Goal: Task Accomplishment & Management: Complete application form

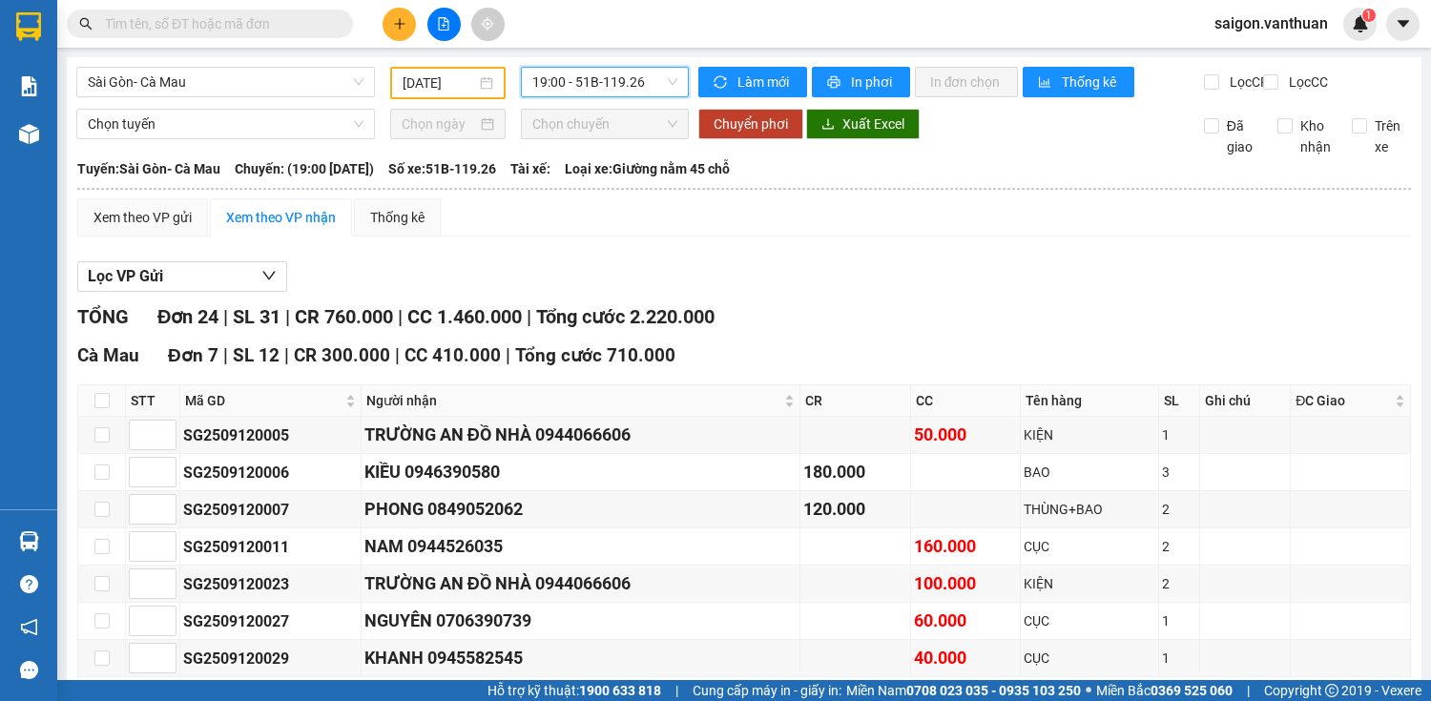
scroll to position [1014, 0]
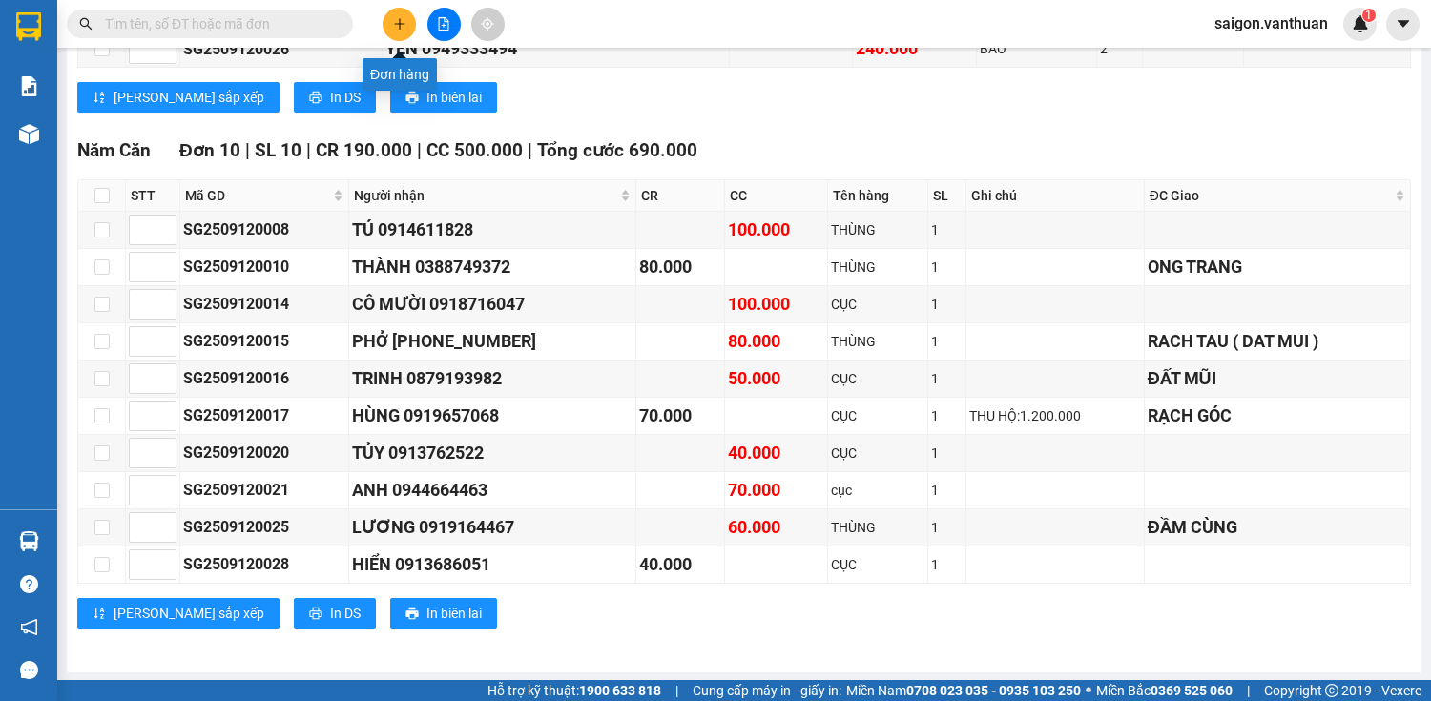
click at [401, 10] on button at bounding box center [399, 24] width 33 height 33
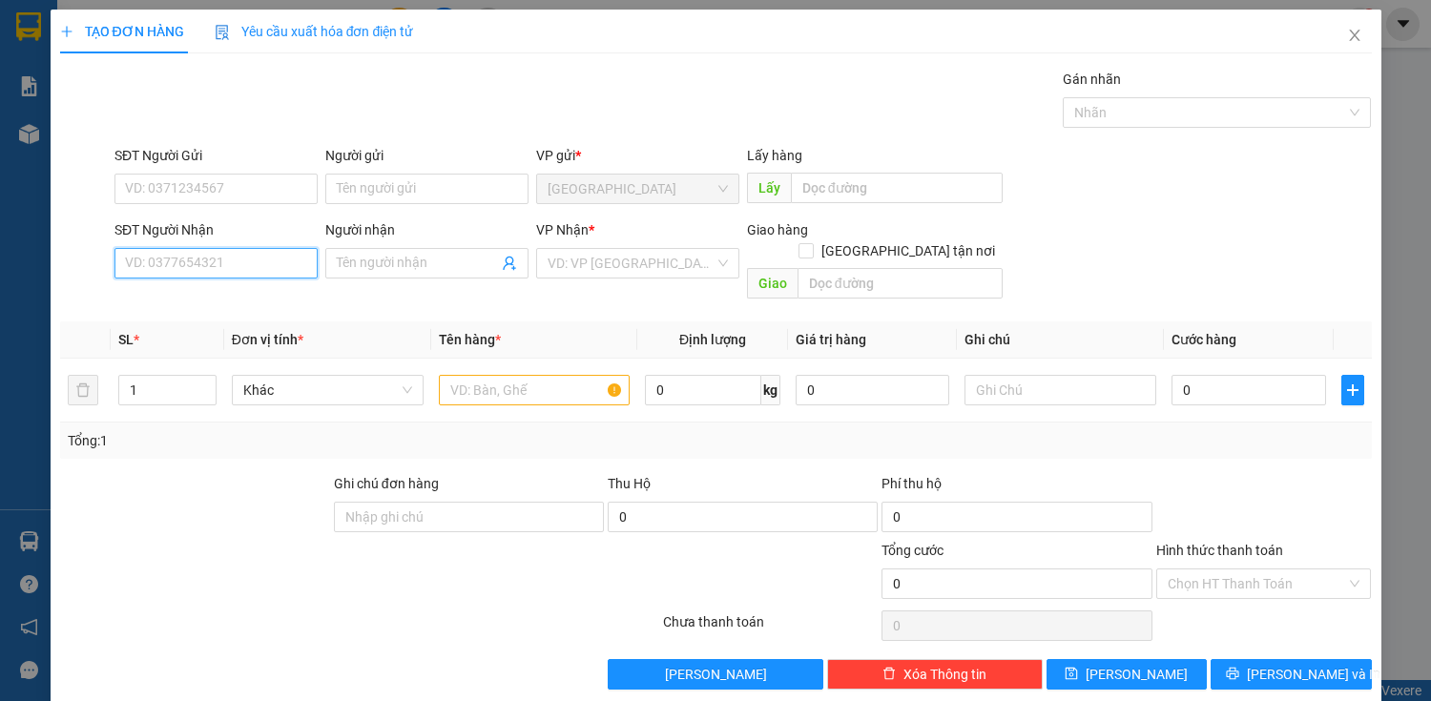
click at [280, 255] on input "SĐT Người Nhận" at bounding box center [216, 263] width 203 height 31
type input "0914716397"
click at [242, 302] on div "0914716397 - THẮNG" at bounding box center [214, 300] width 178 height 21
type input "THẮNG"
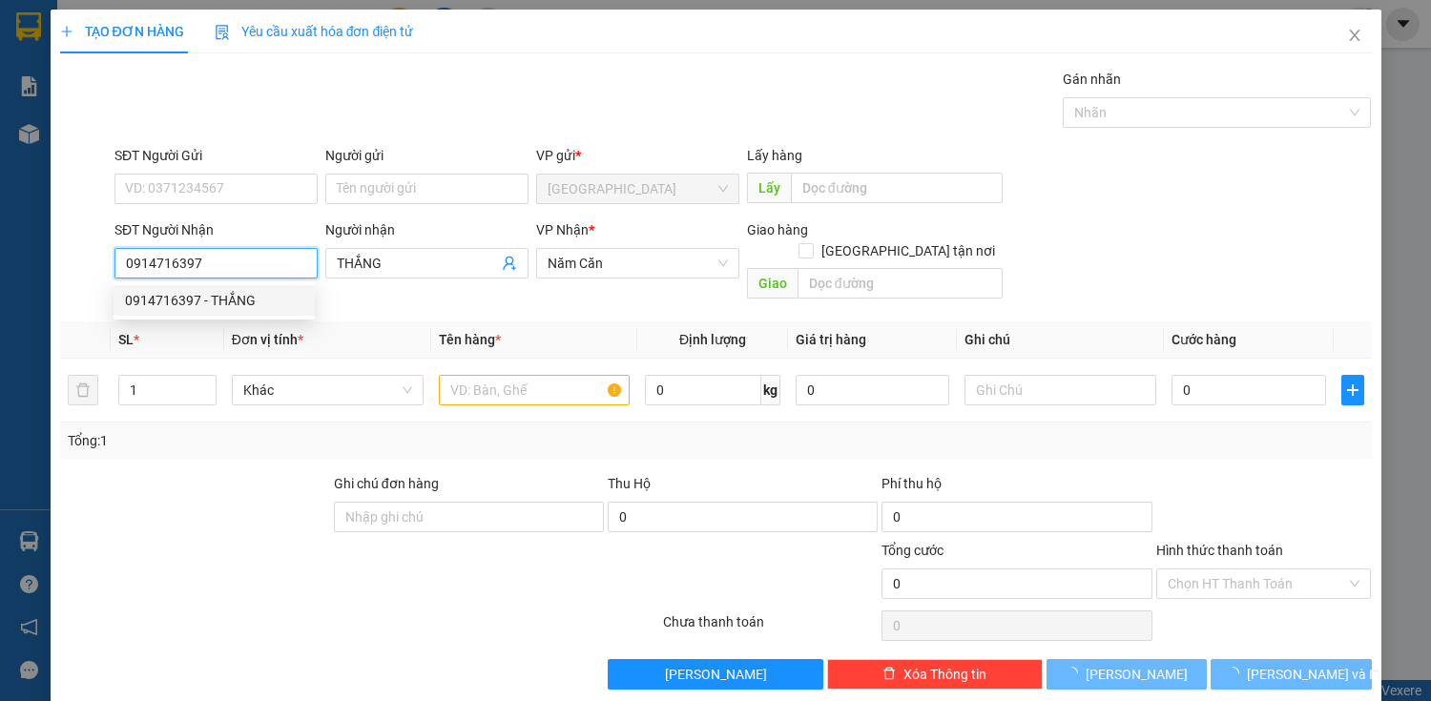
type input "60.000"
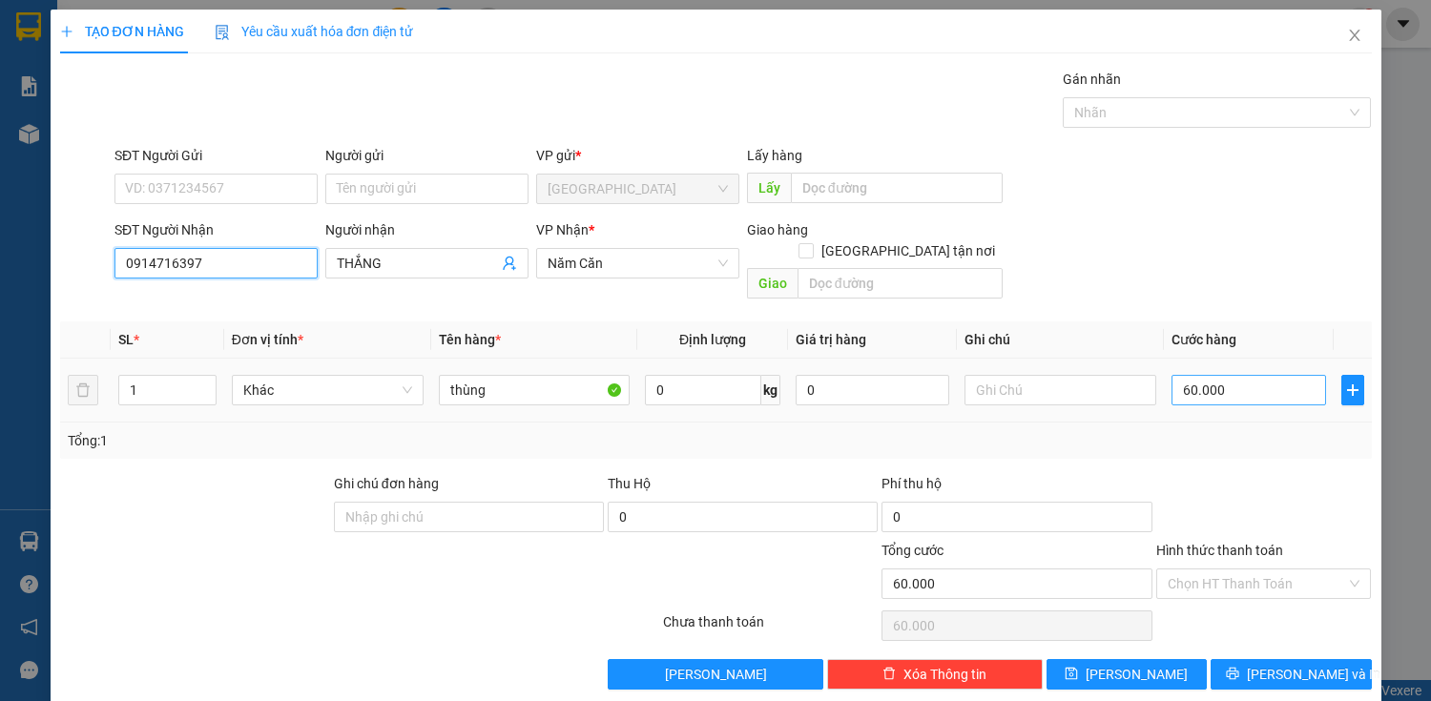
type input "0914716397"
type input "5"
type input "50"
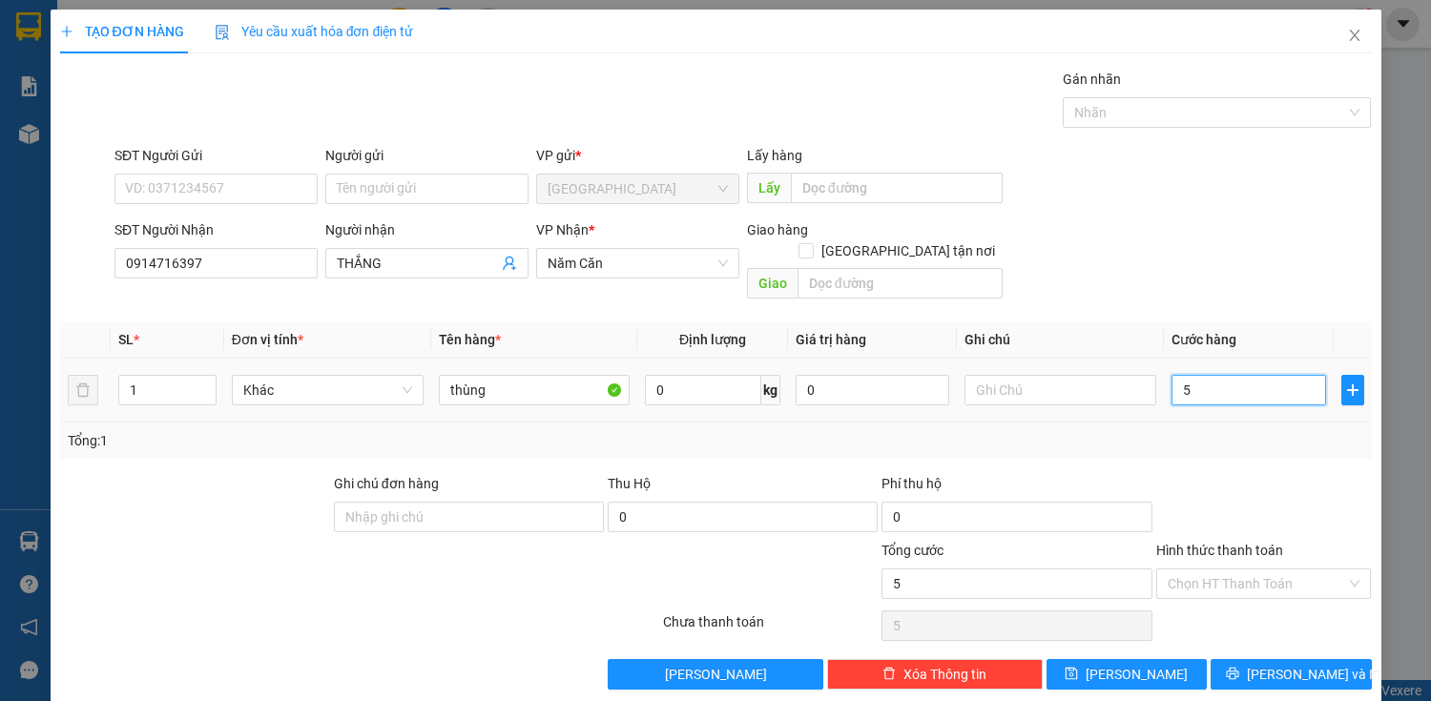
type input "50"
type input "500"
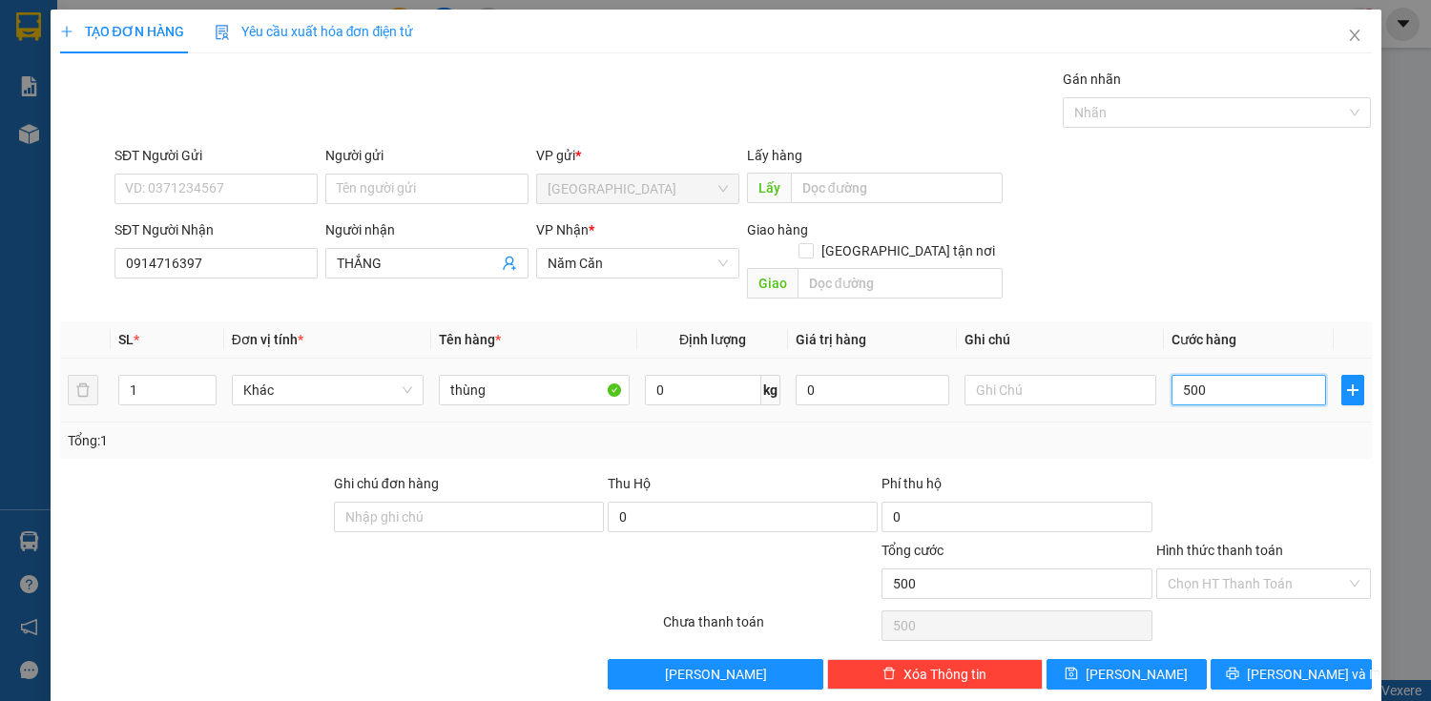
type input "5.000"
type input "50.000"
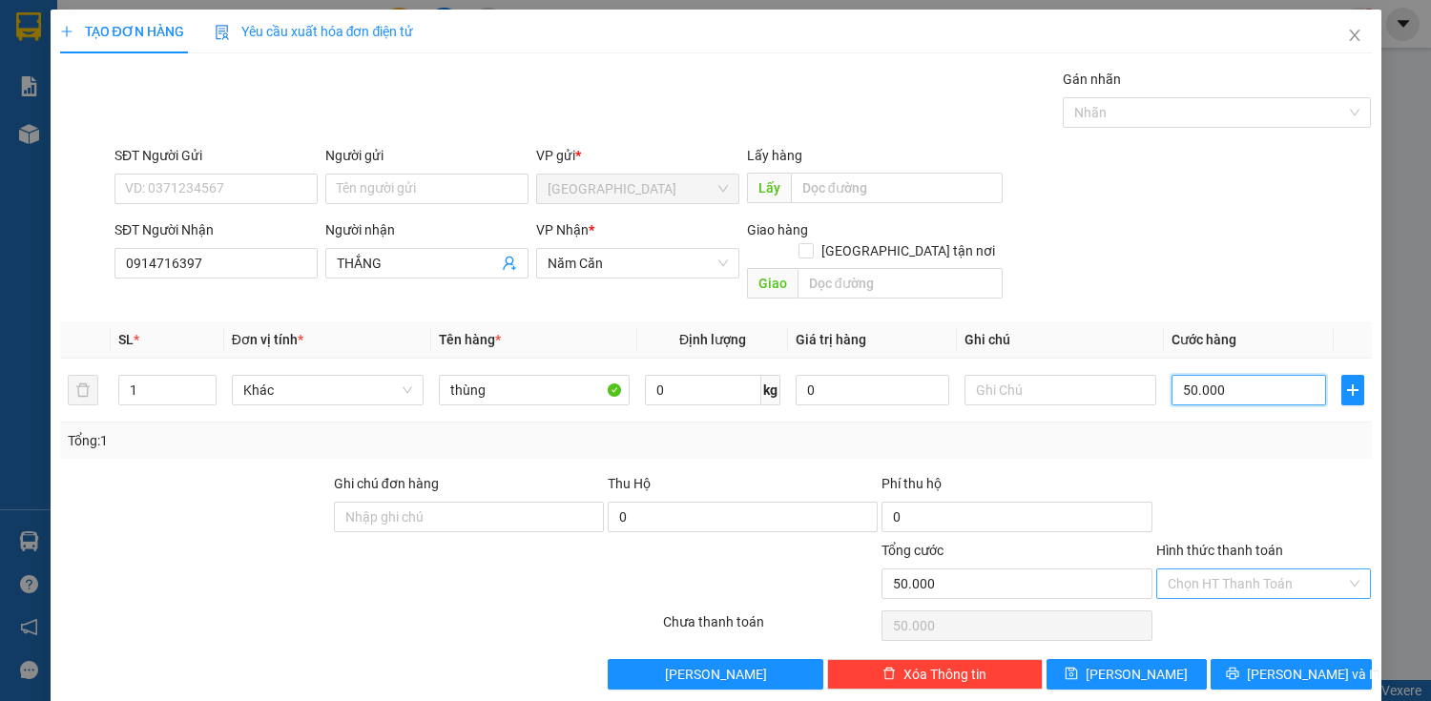
type input "50.000"
click at [1303, 570] on input "Hình thức thanh toán" at bounding box center [1257, 584] width 179 height 29
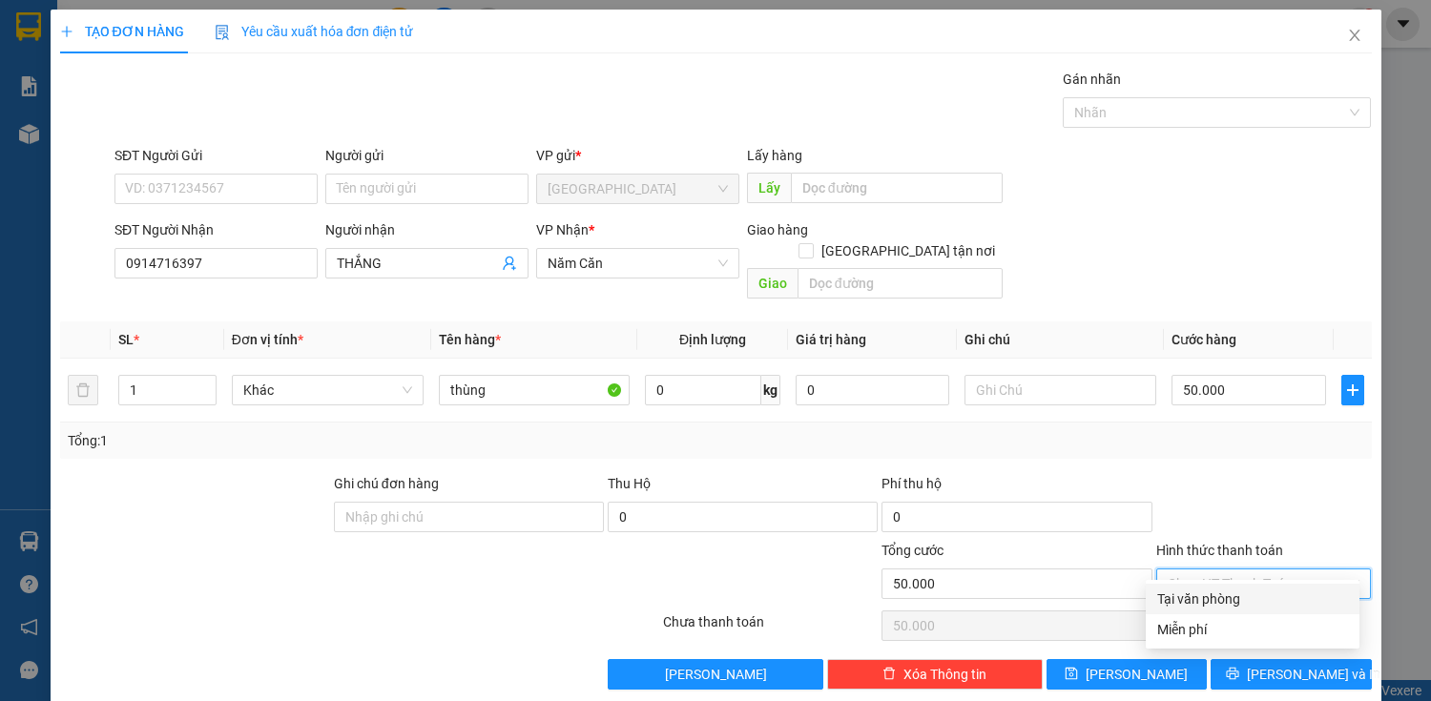
drag, startPoint x: 1285, startPoint y: 584, endPoint x: 1274, endPoint y: 636, distance: 52.8
click at [1282, 601] on div "Tại văn phòng" at bounding box center [1253, 599] width 214 height 31
type input "0"
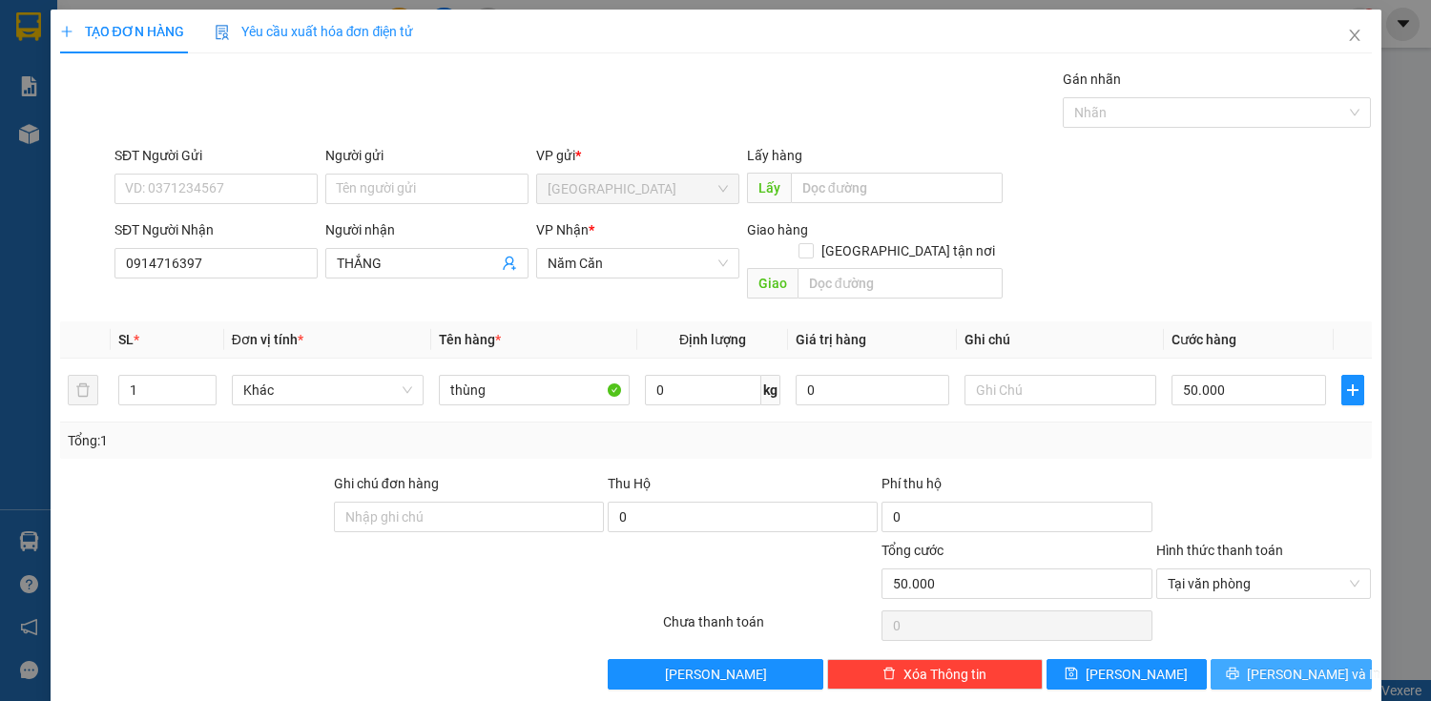
click at [1274, 659] on button "[PERSON_NAME] và In" at bounding box center [1291, 674] width 160 height 31
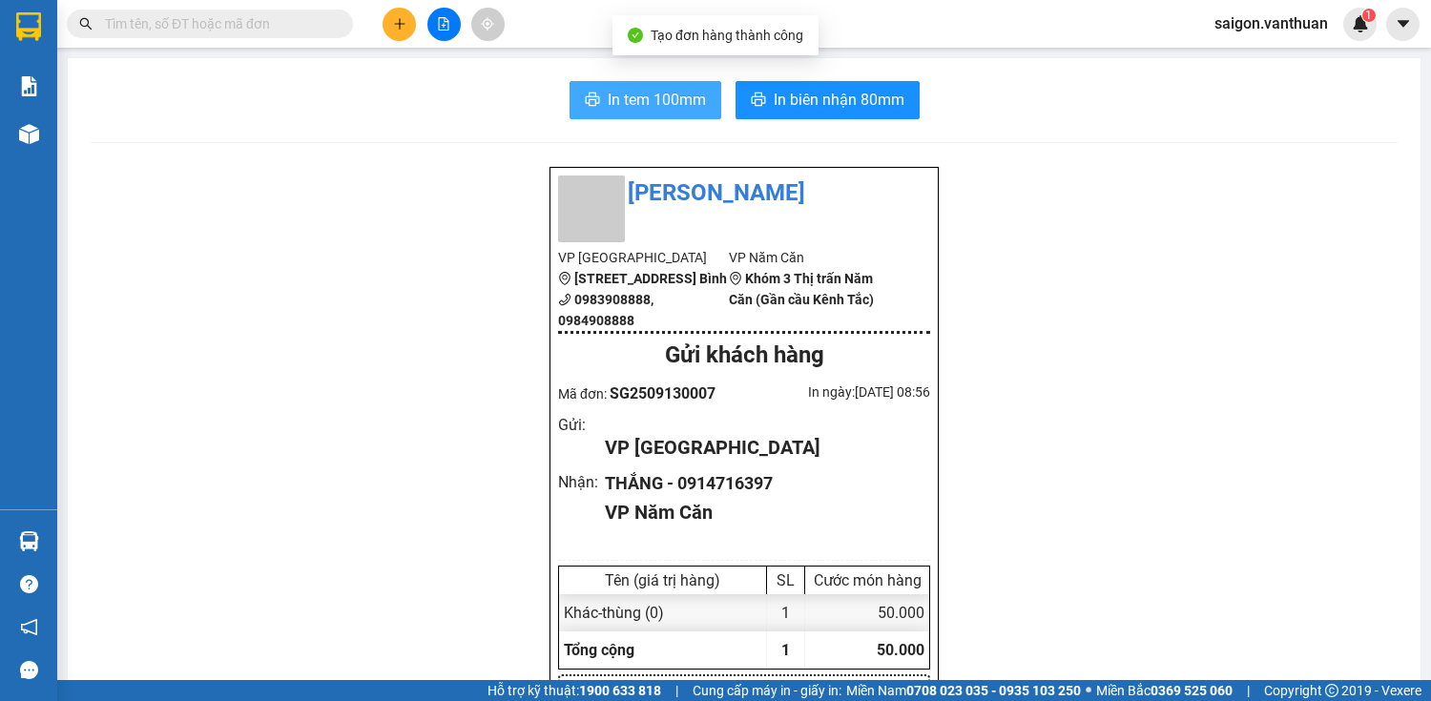
drag, startPoint x: 666, startPoint y: 76, endPoint x: 664, endPoint y: 88, distance: 11.6
click at [664, 93] on span "In tem 100mm" at bounding box center [657, 100] width 98 height 24
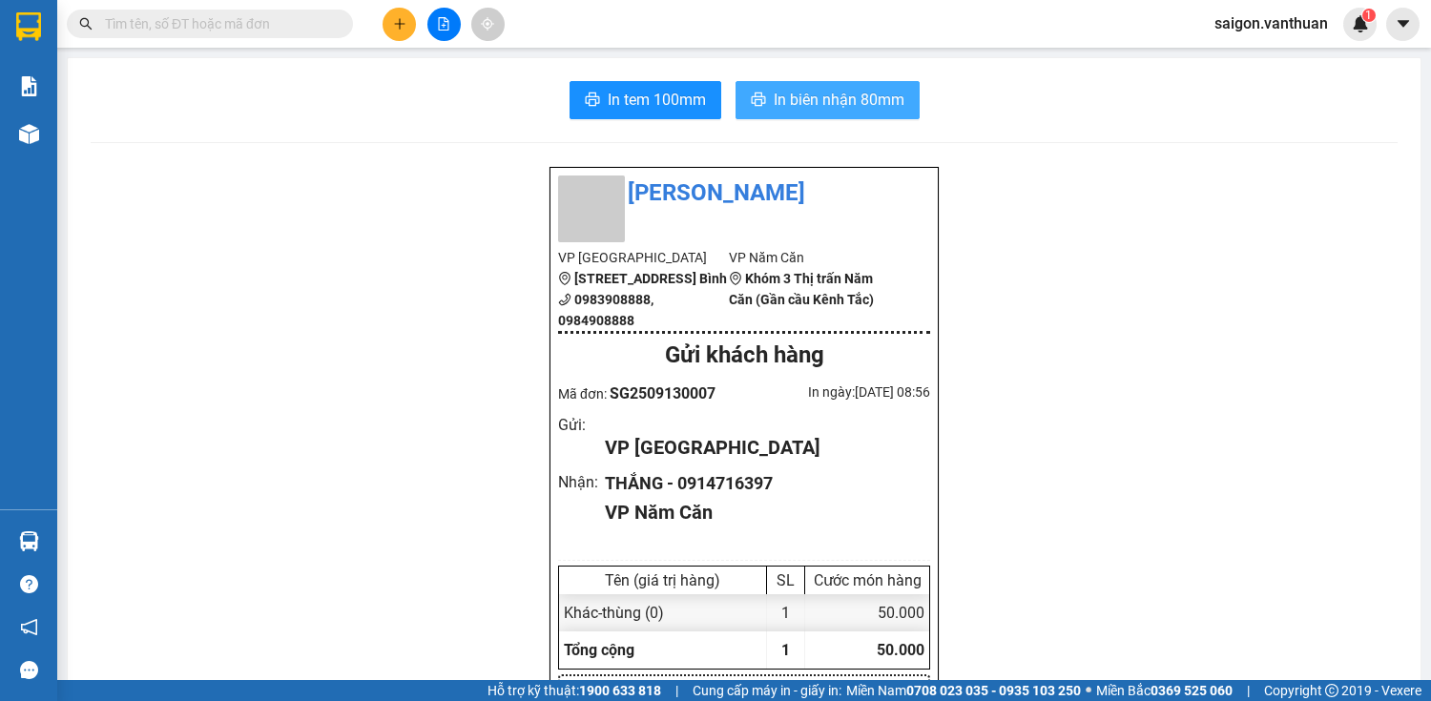
click at [795, 95] on span "In biên nhận 80mm" at bounding box center [839, 100] width 131 height 24
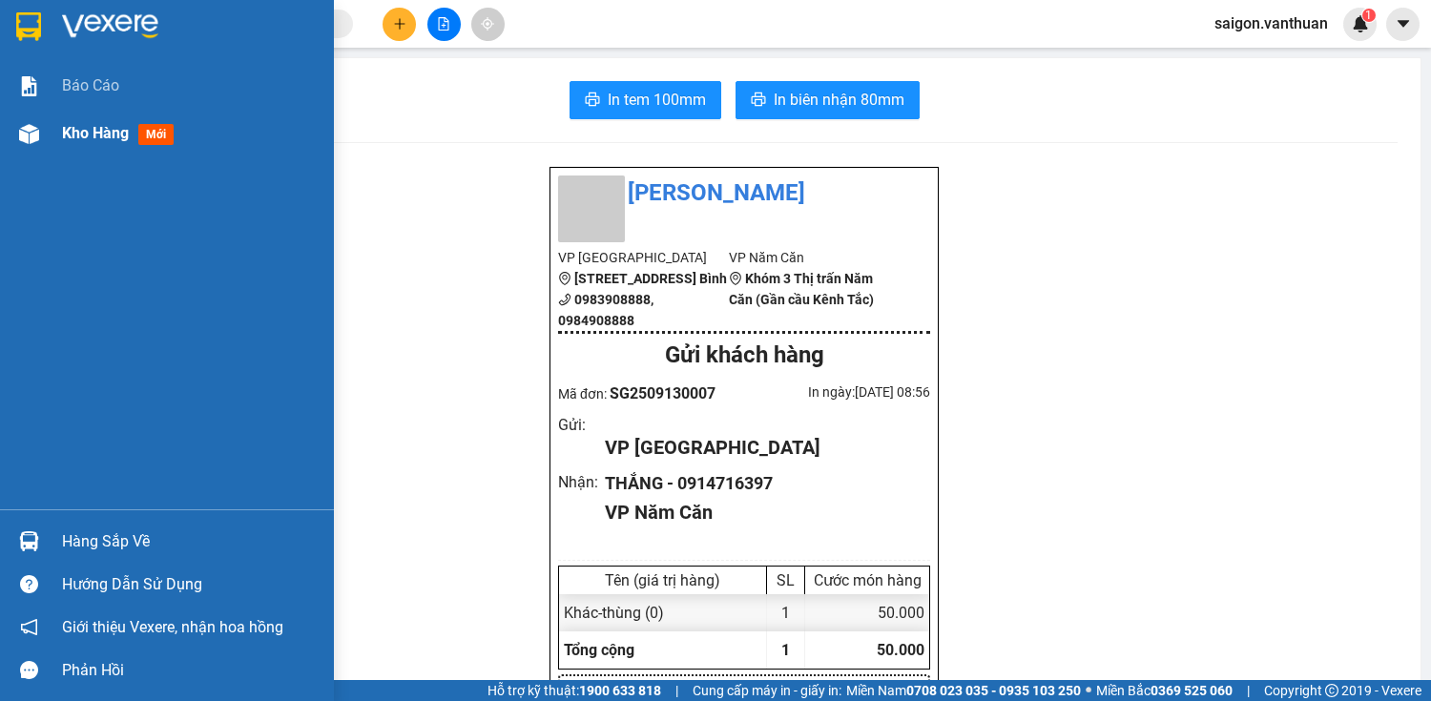
click at [38, 146] on div at bounding box center [28, 133] width 33 height 33
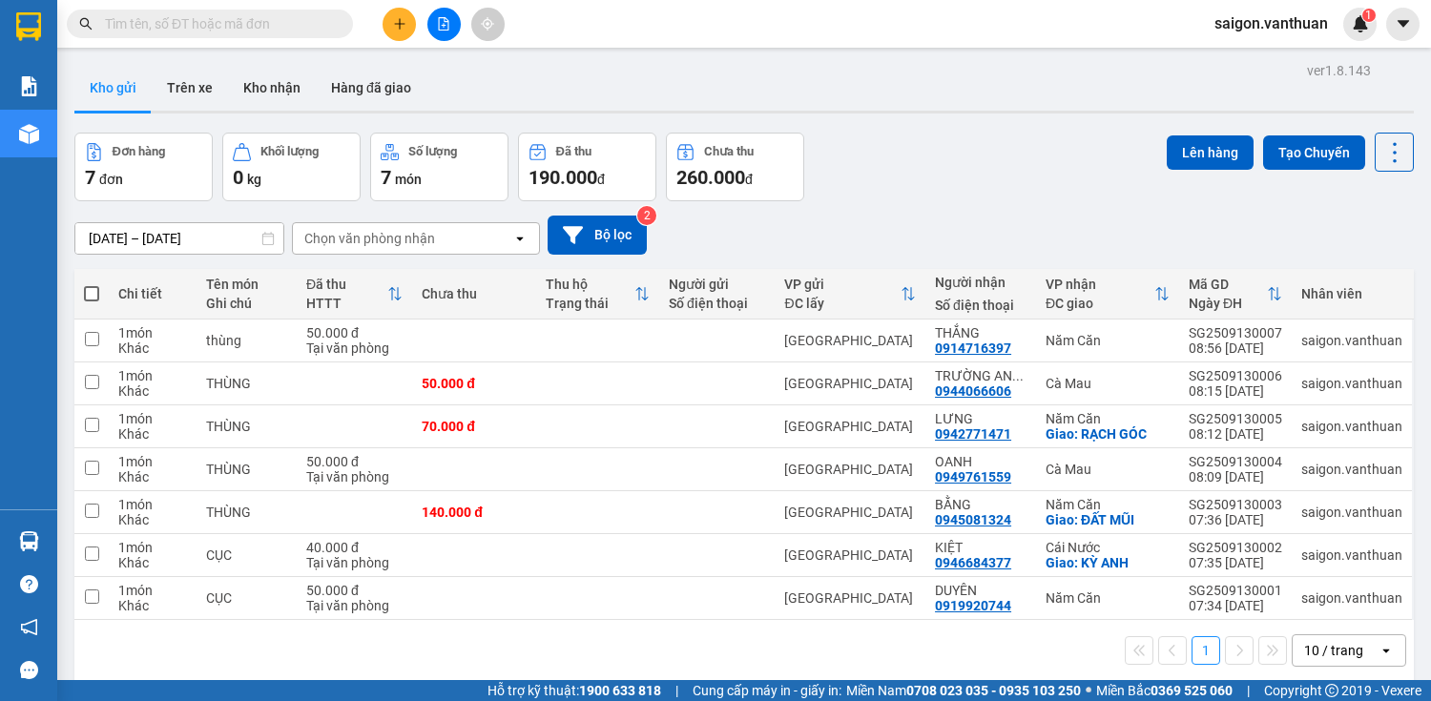
click at [90, 290] on span at bounding box center [91, 293] width 15 height 15
click at [92, 284] on input "checkbox" at bounding box center [92, 284] width 0 height 0
checkbox input "true"
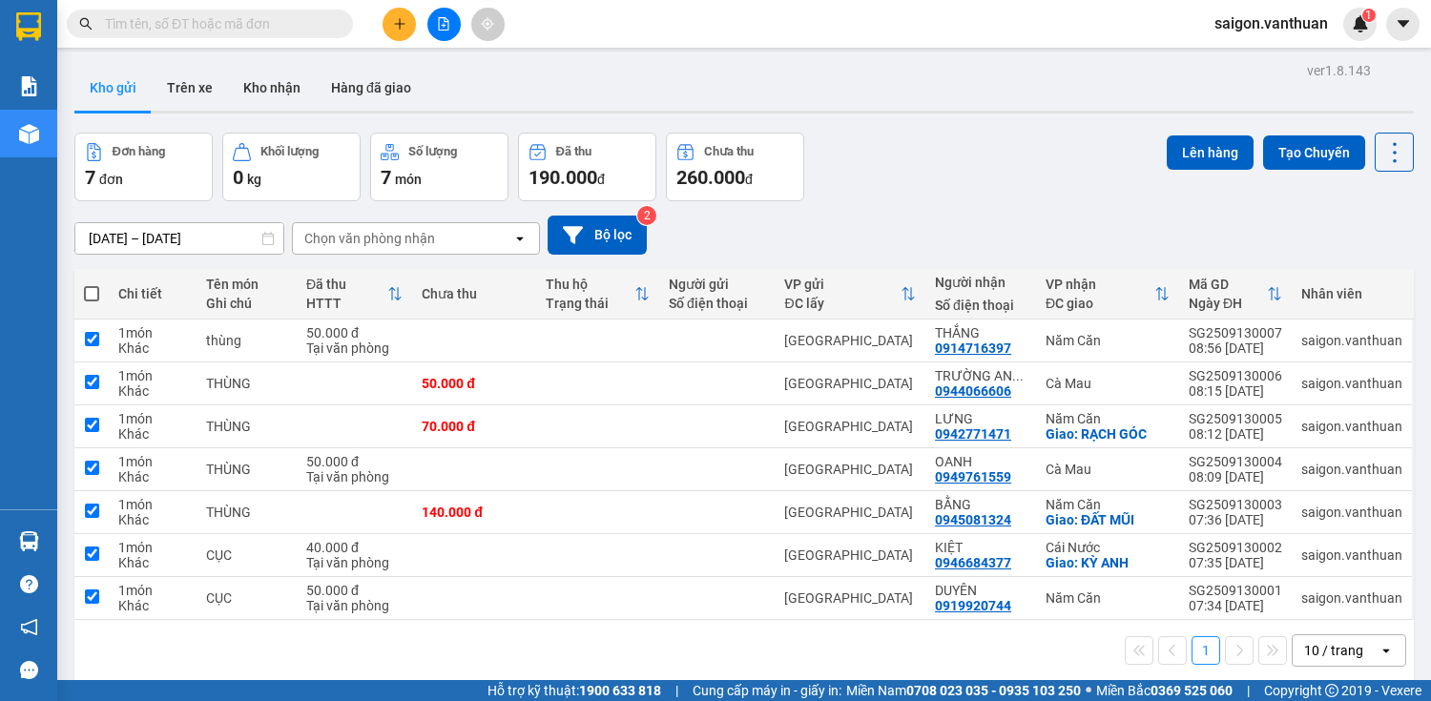
checkbox input "true"
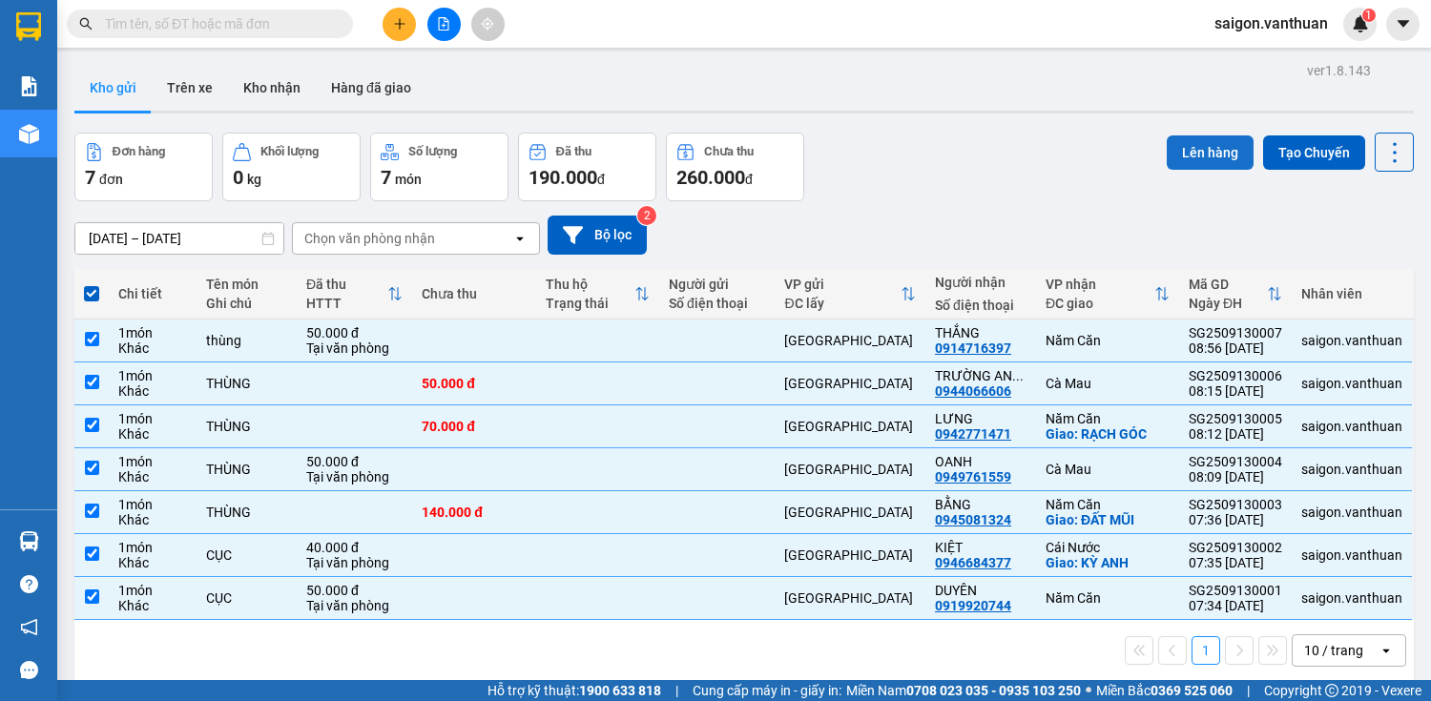
click at [1206, 156] on button "Lên hàng" at bounding box center [1210, 153] width 87 height 34
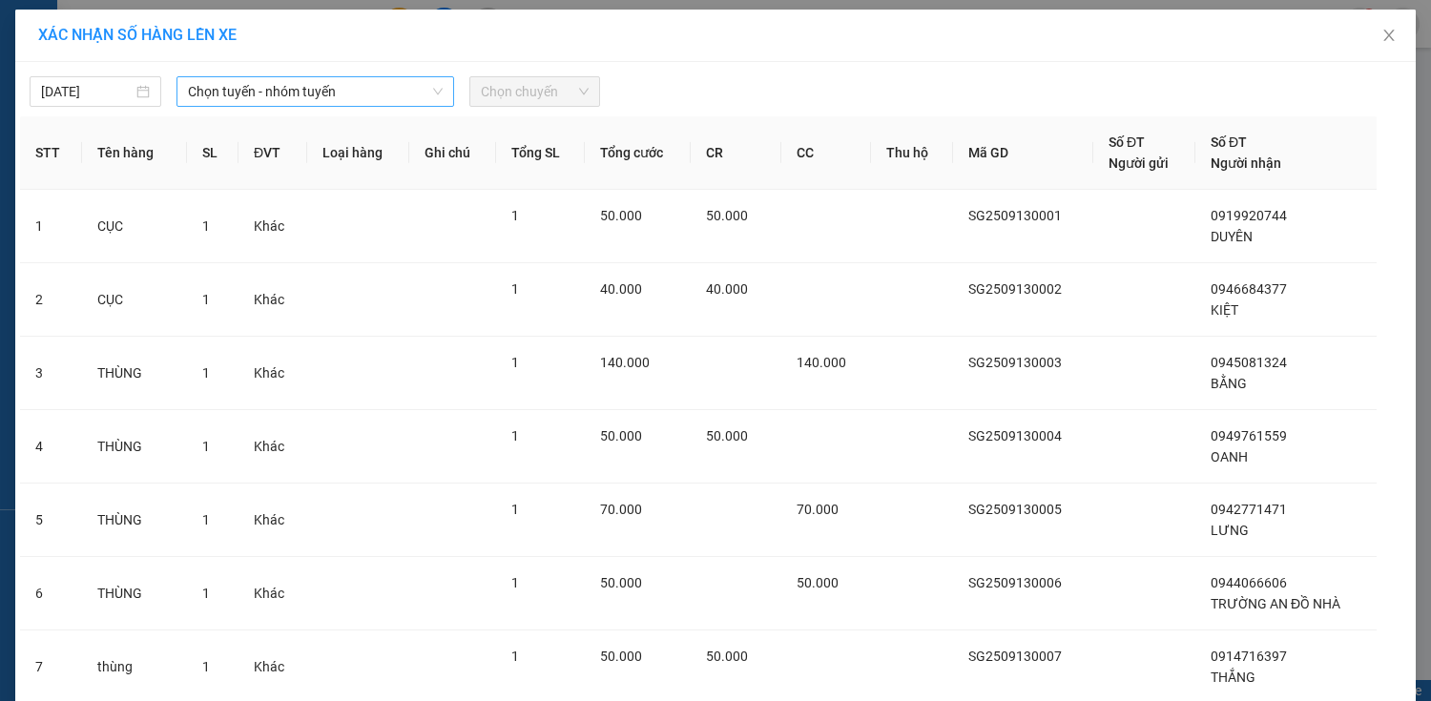
drag, startPoint x: 240, startPoint y: 88, endPoint x: 223, endPoint y: 91, distance: 16.5
click at [237, 89] on span "Chọn tuyến - nhóm tuyến" at bounding box center [315, 91] width 255 height 29
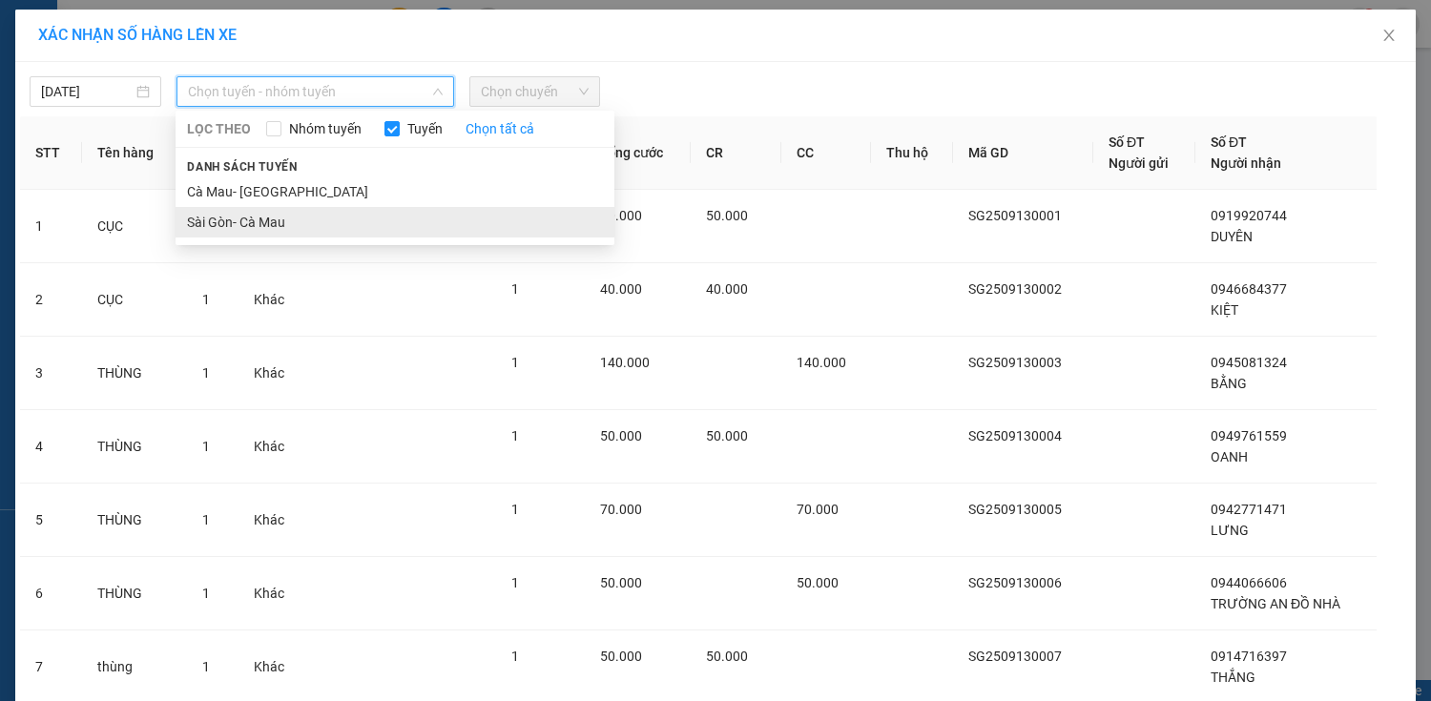
click at [287, 219] on li "Sài Gòn- Cà Mau" at bounding box center [395, 222] width 439 height 31
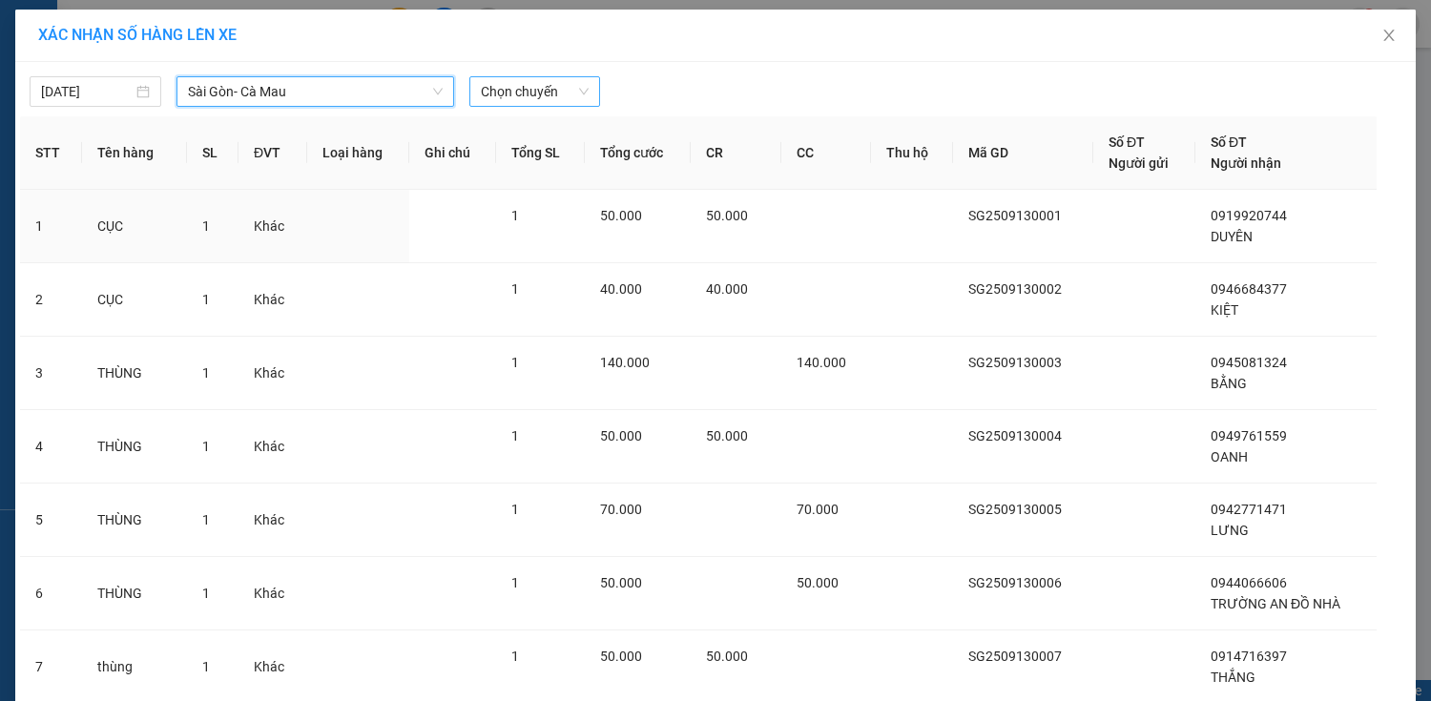
click at [541, 98] on span "Chọn chuyến" at bounding box center [535, 91] width 109 height 29
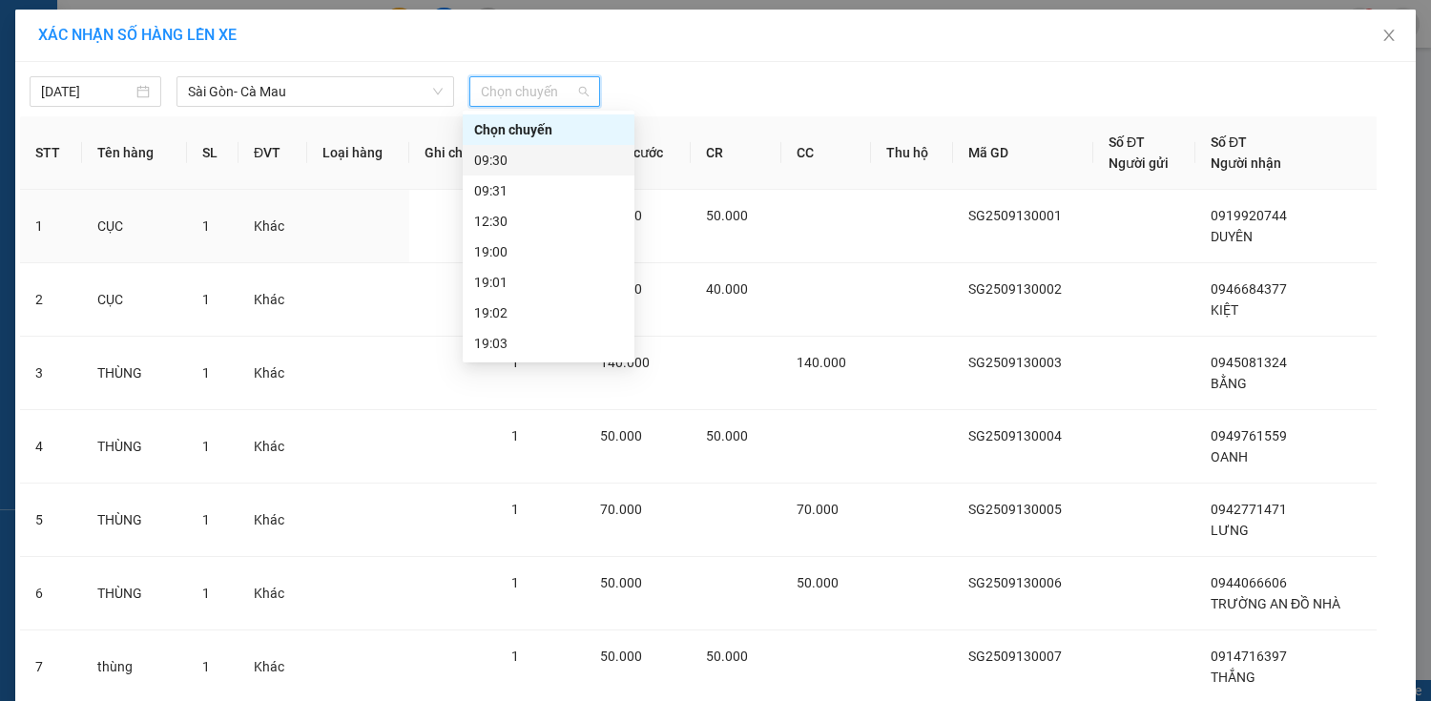
click at [537, 166] on div "09:30" at bounding box center [548, 160] width 149 height 21
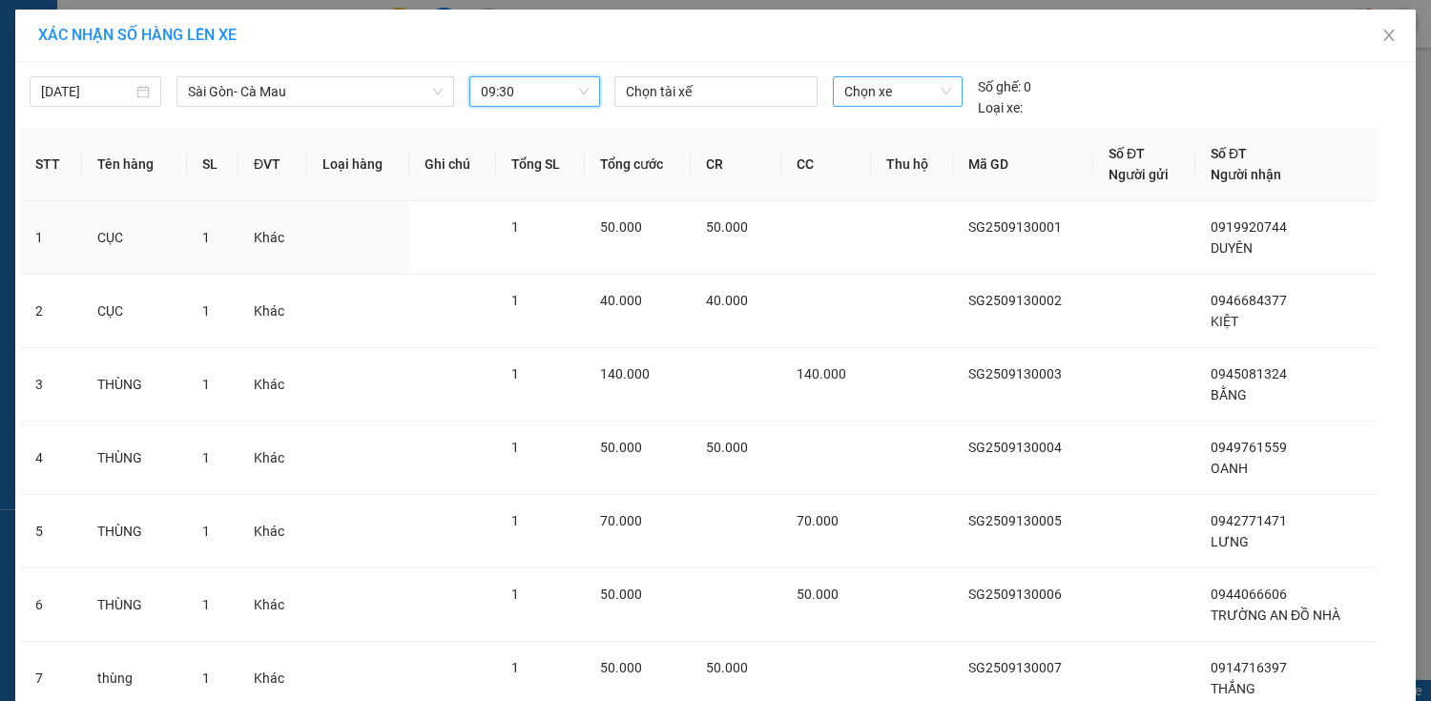
click at [880, 94] on span "Chọn xe" at bounding box center [897, 91] width 107 height 29
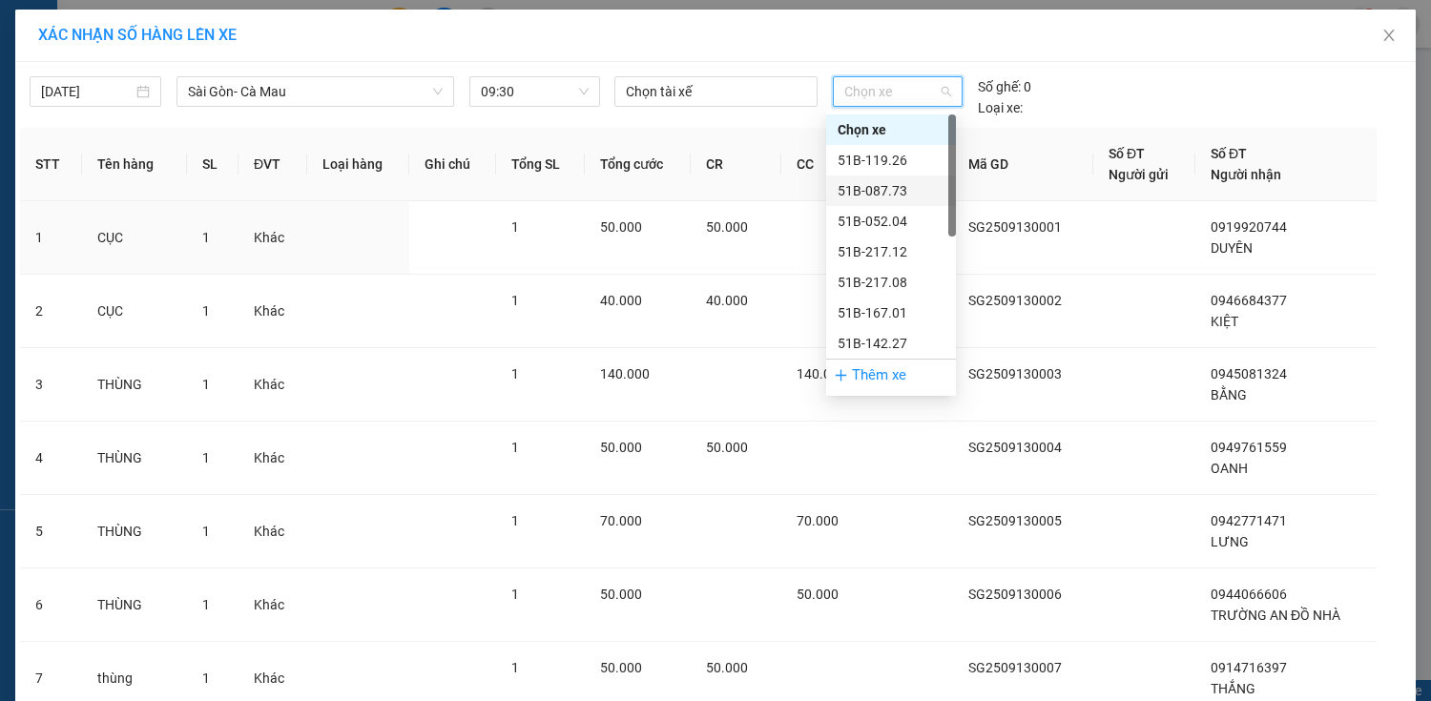
click at [910, 198] on div "51B-087.73" at bounding box center [891, 190] width 107 height 21
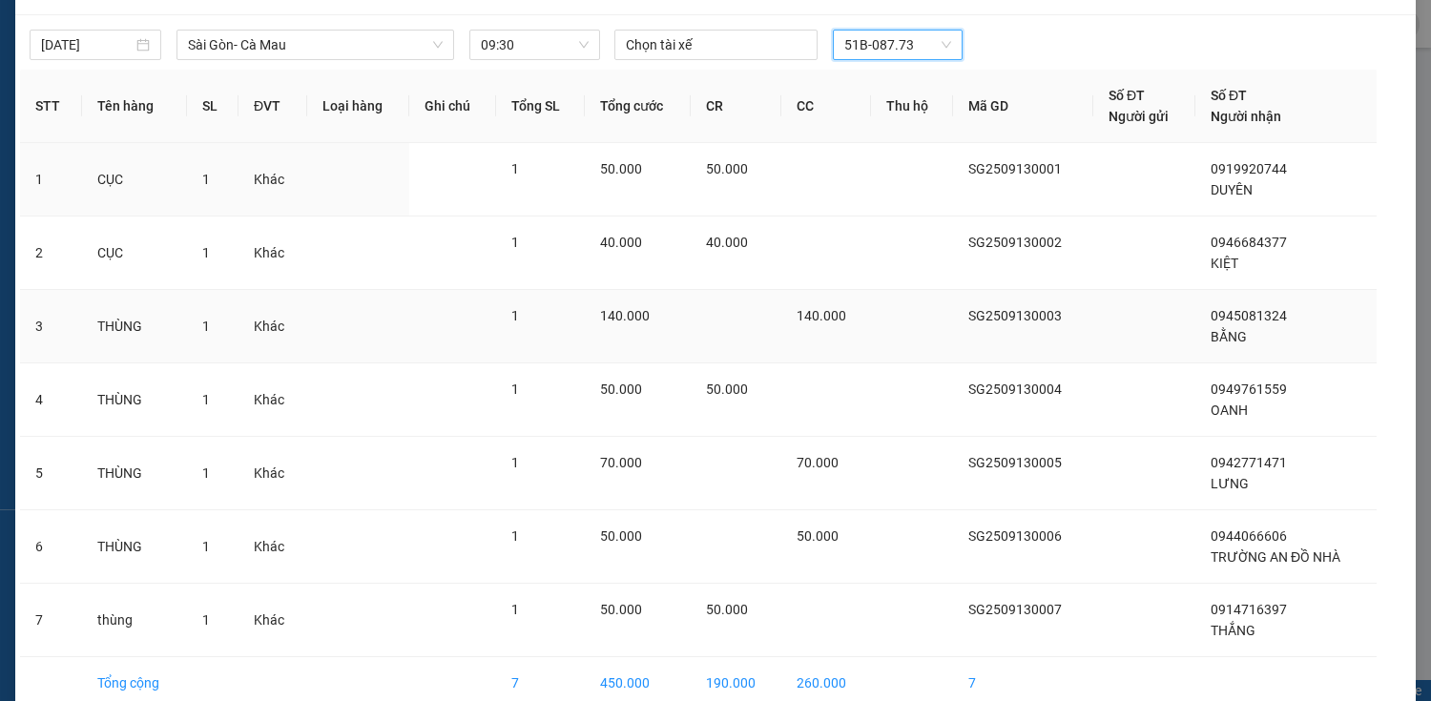
scroll to position [140, 0]
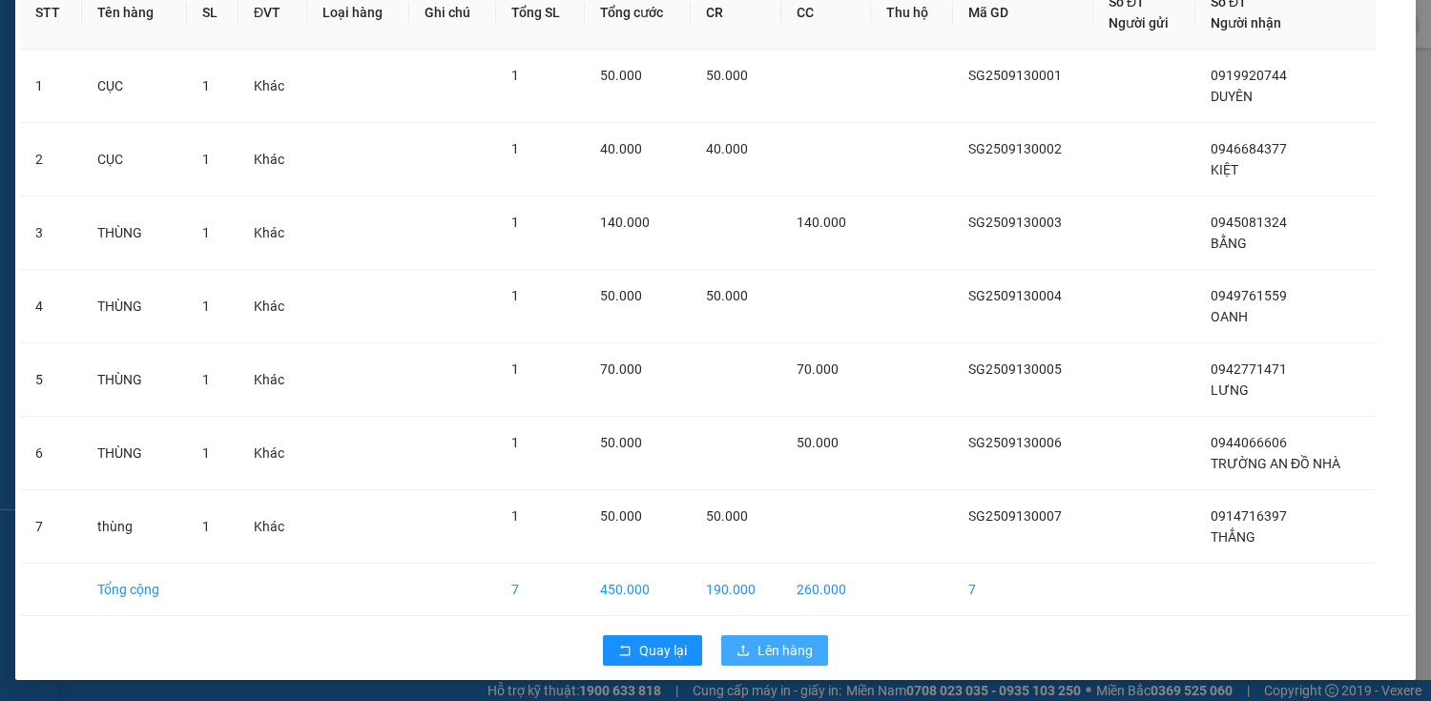
click at [802, 642] on span "Lên hàng" at bounding box center [785, 650] width 55 height 21
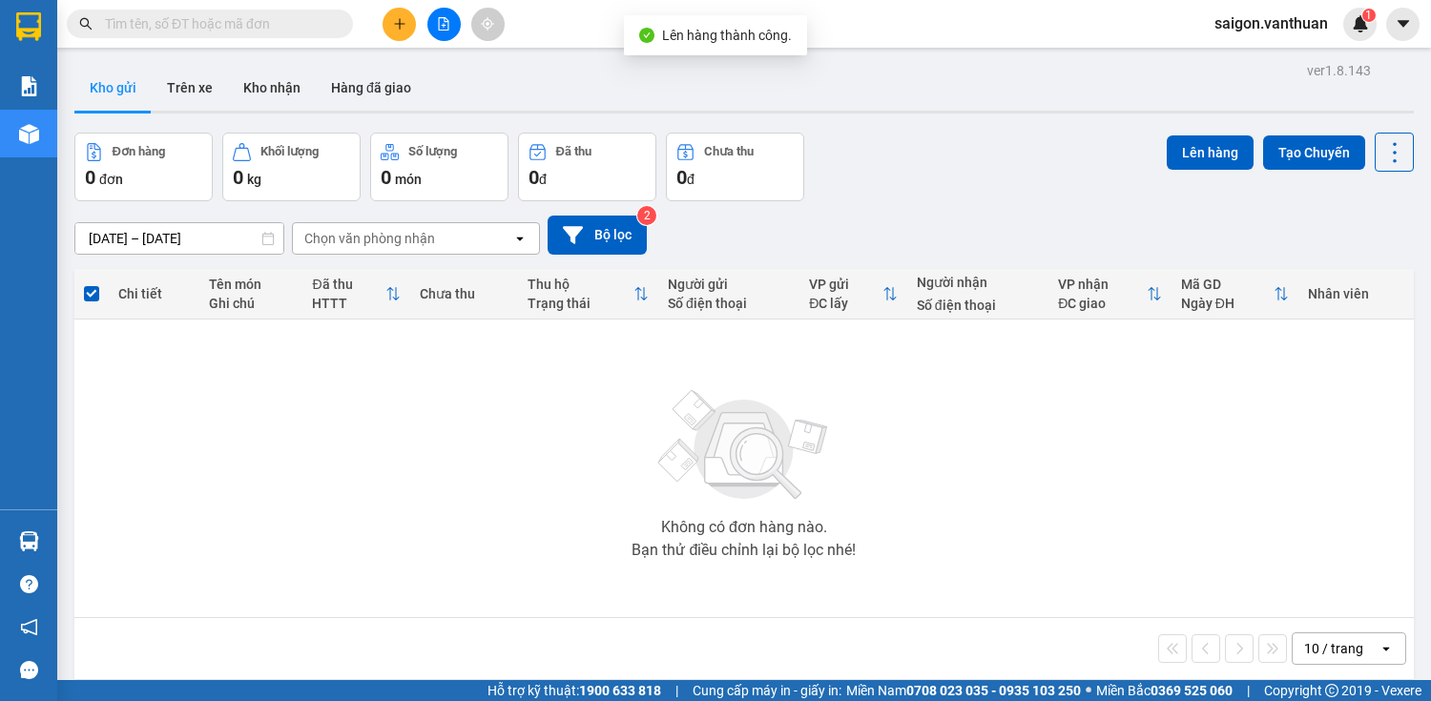
click at [446, 25] on icon "file-add" at bounding box center [443, 23] width 13 height 13
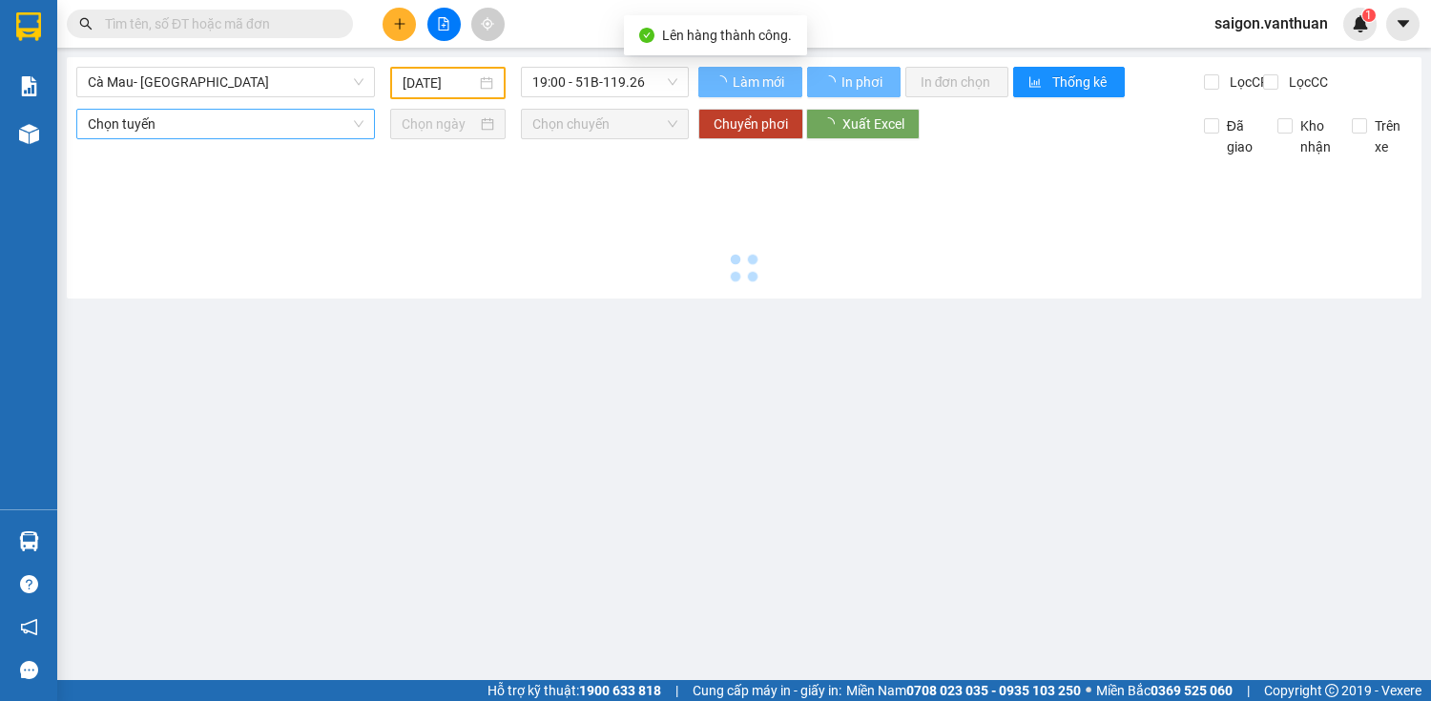
type input "[DATE]"
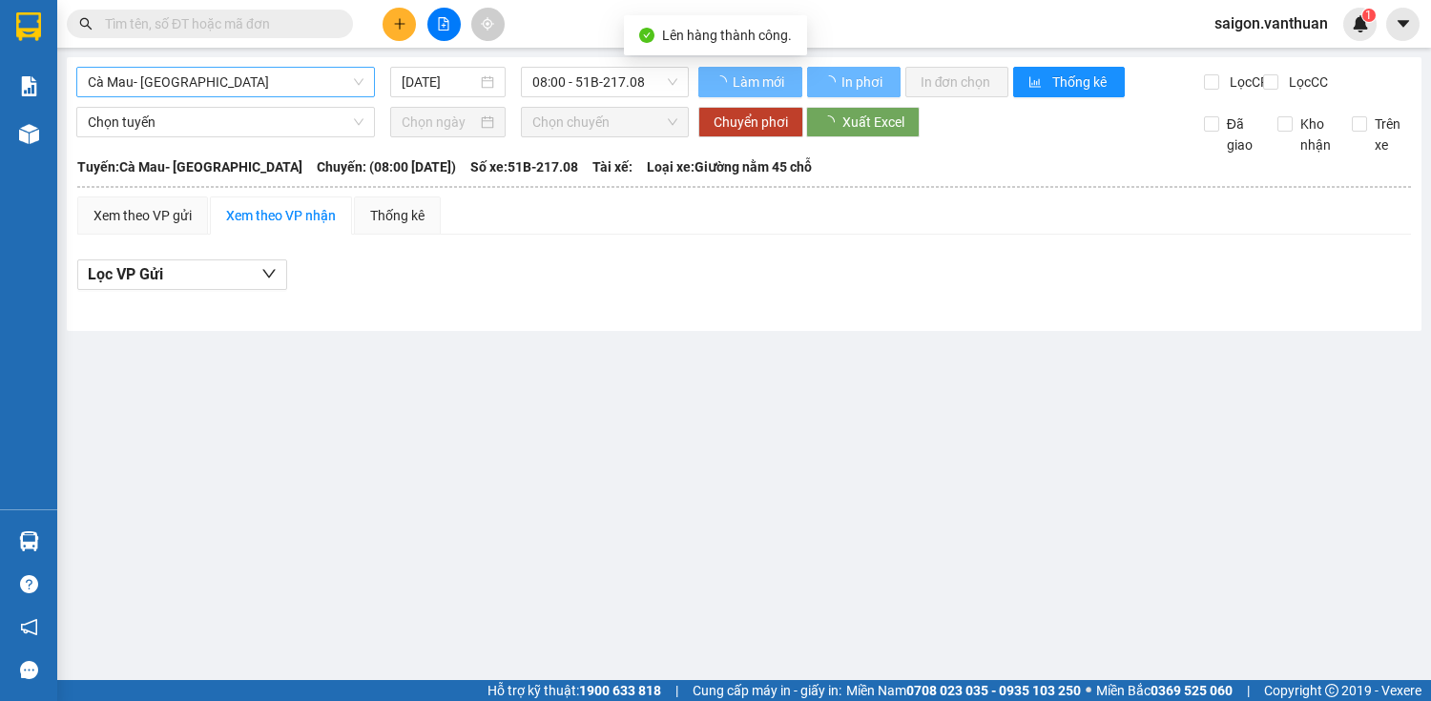
click at [203, 80] on span "Cà Mau- [GEOGRAPHIC_DATA]" at bounding box center [226, 82] width 276 height 29
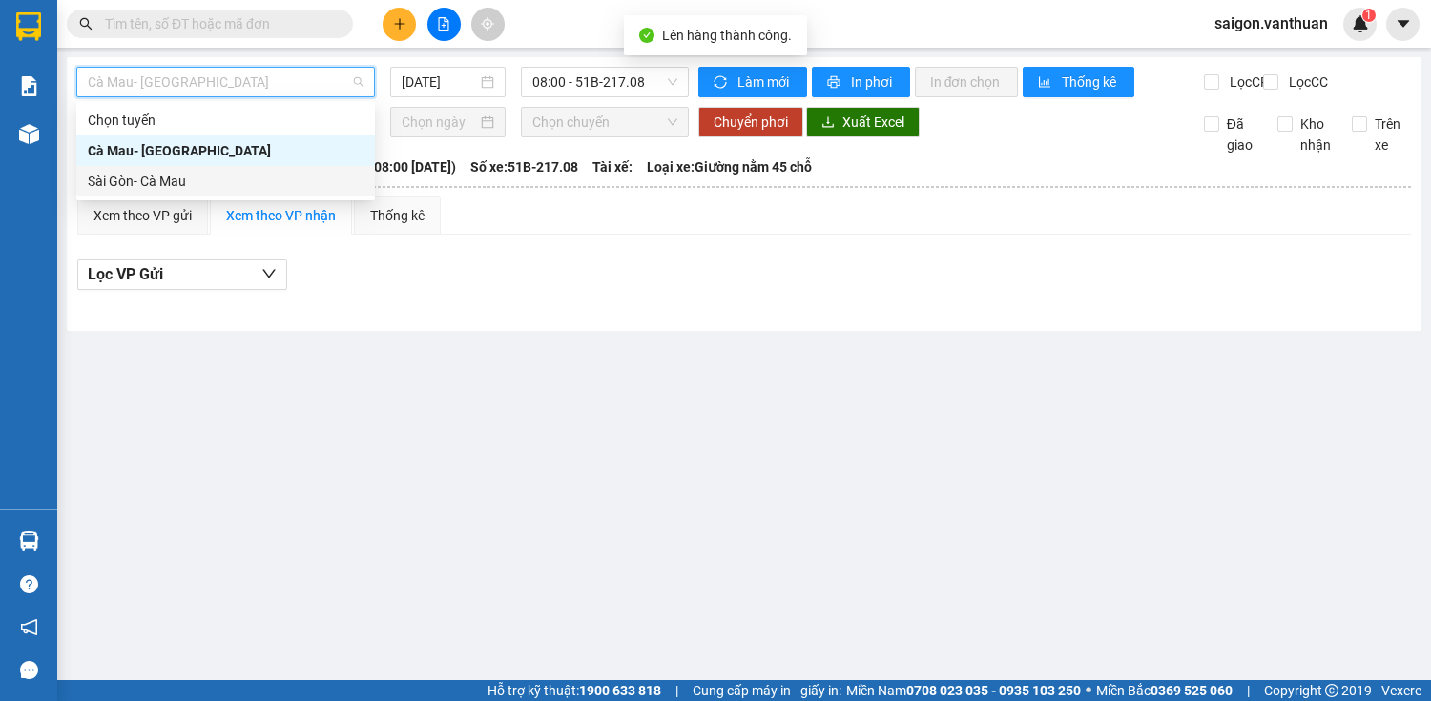
click at [189, 180] on div "Sài Gòn- Cà Mau" at bounding box center [226, 181] width 276 height 21
type input "[DATE]"
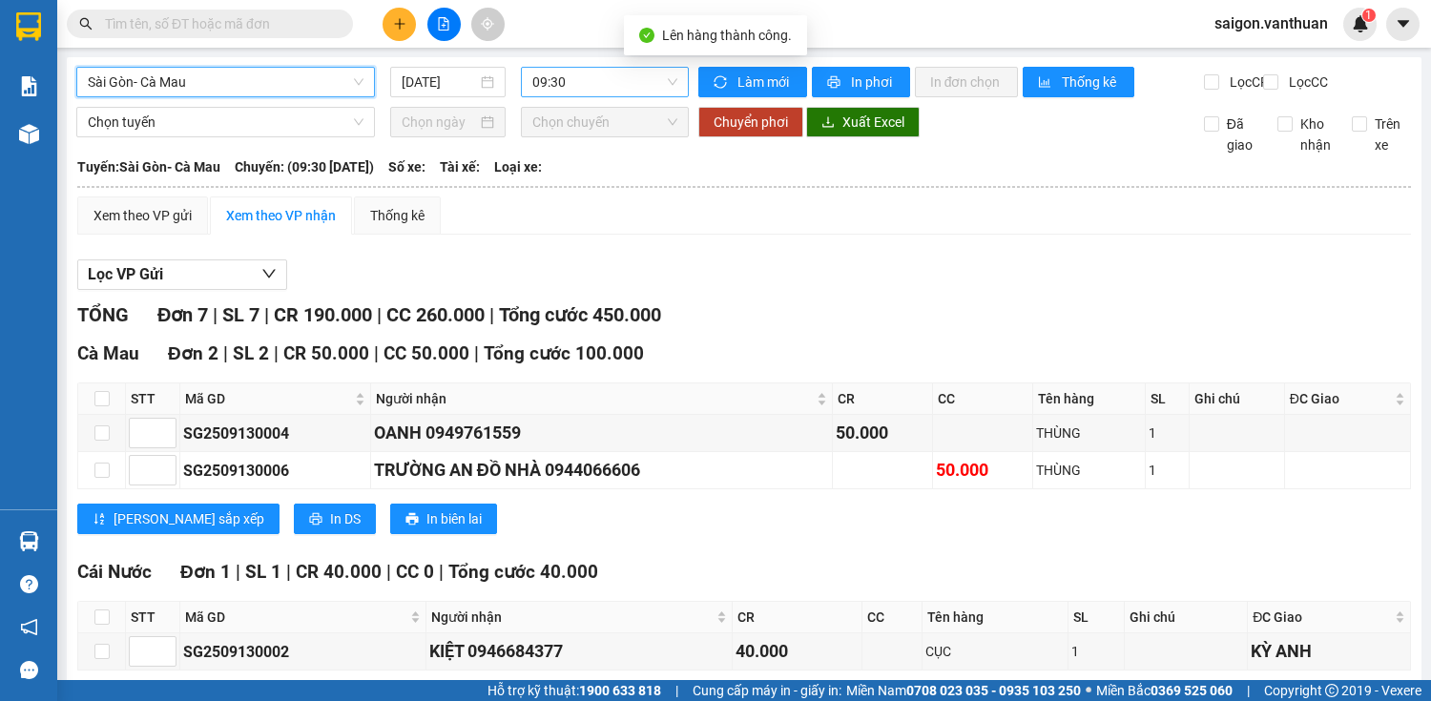
click at [602, 88] on span "09:30" at bounding box center [604, 82] width 145 height 29
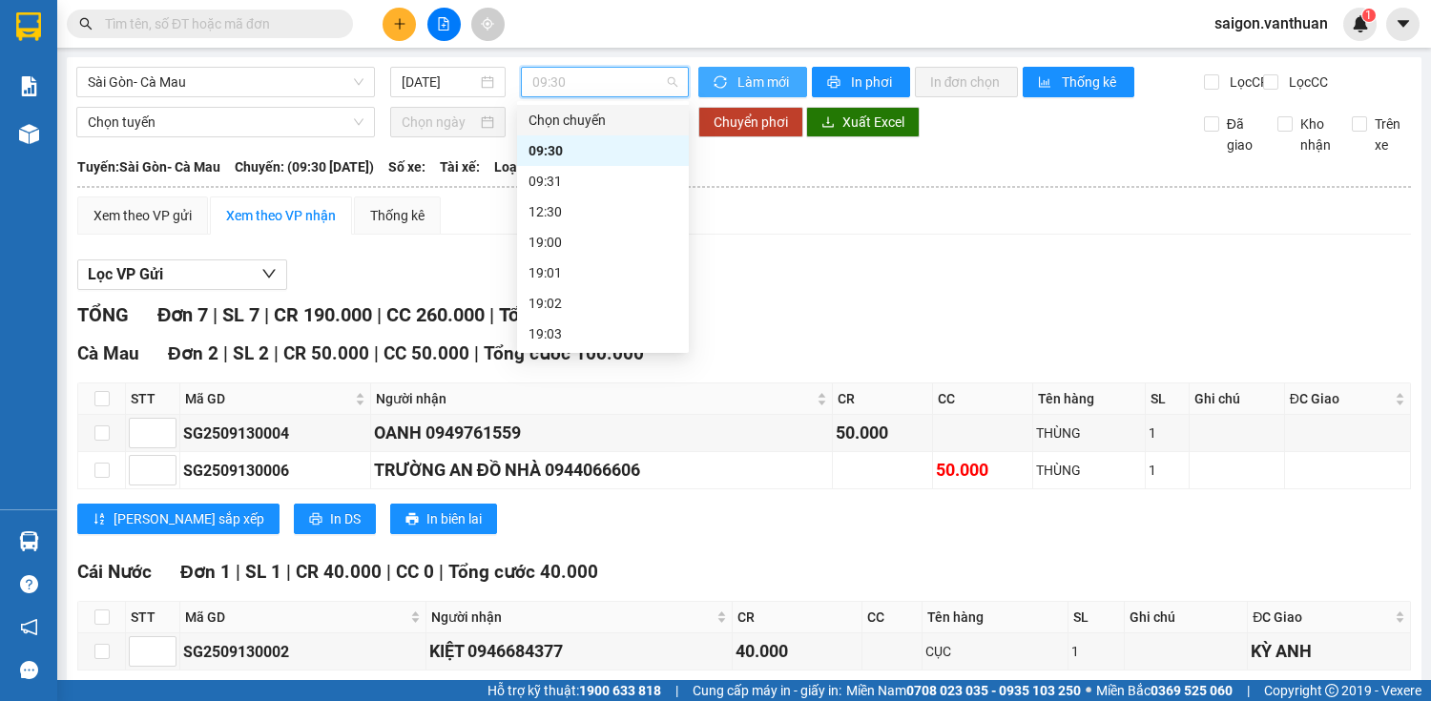
click at [725, 73] on button "Làm mới" at bounding box center [753, 82] width 109 height 31
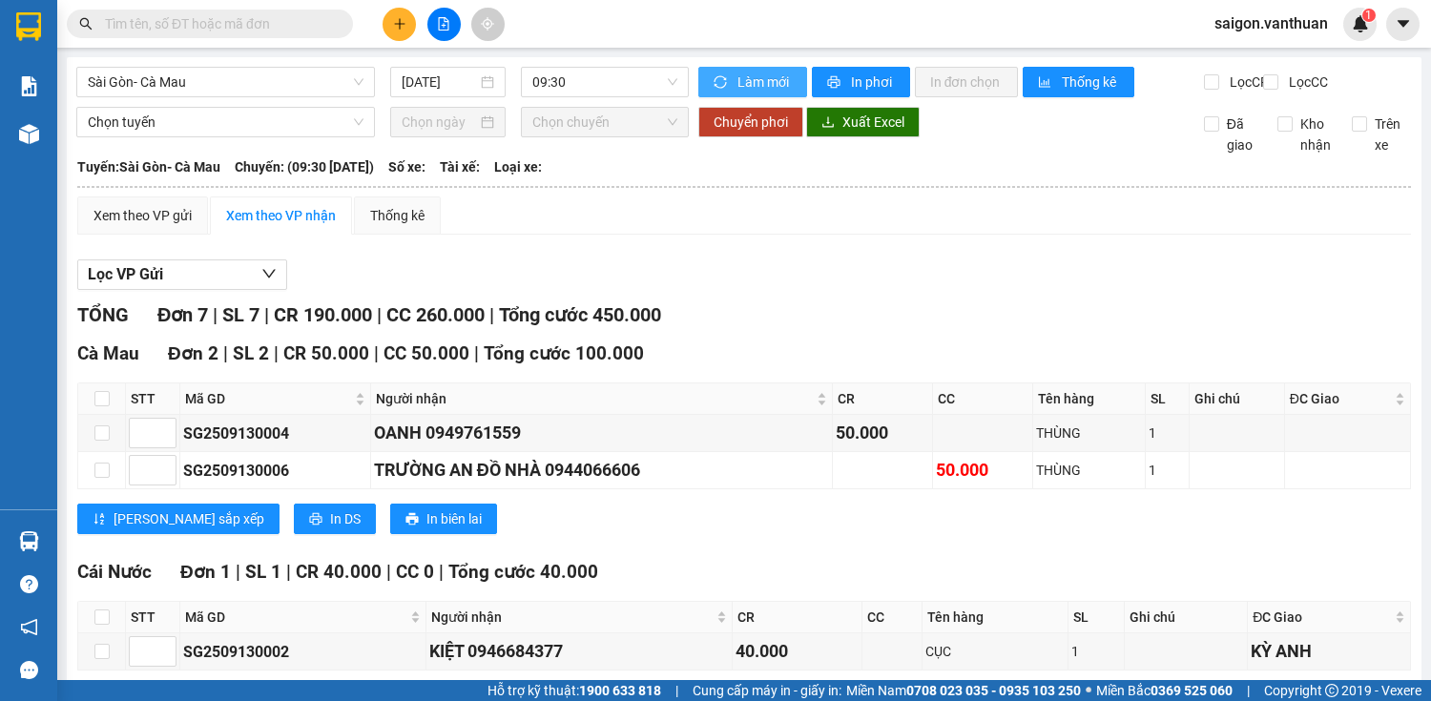
click at [730, 70] on button "Làm mới" at bounding box center [753, 82] width 109 height 31
click at [630, 81] on span "09:30" at bounding box center [604, 82] width 145 height 29
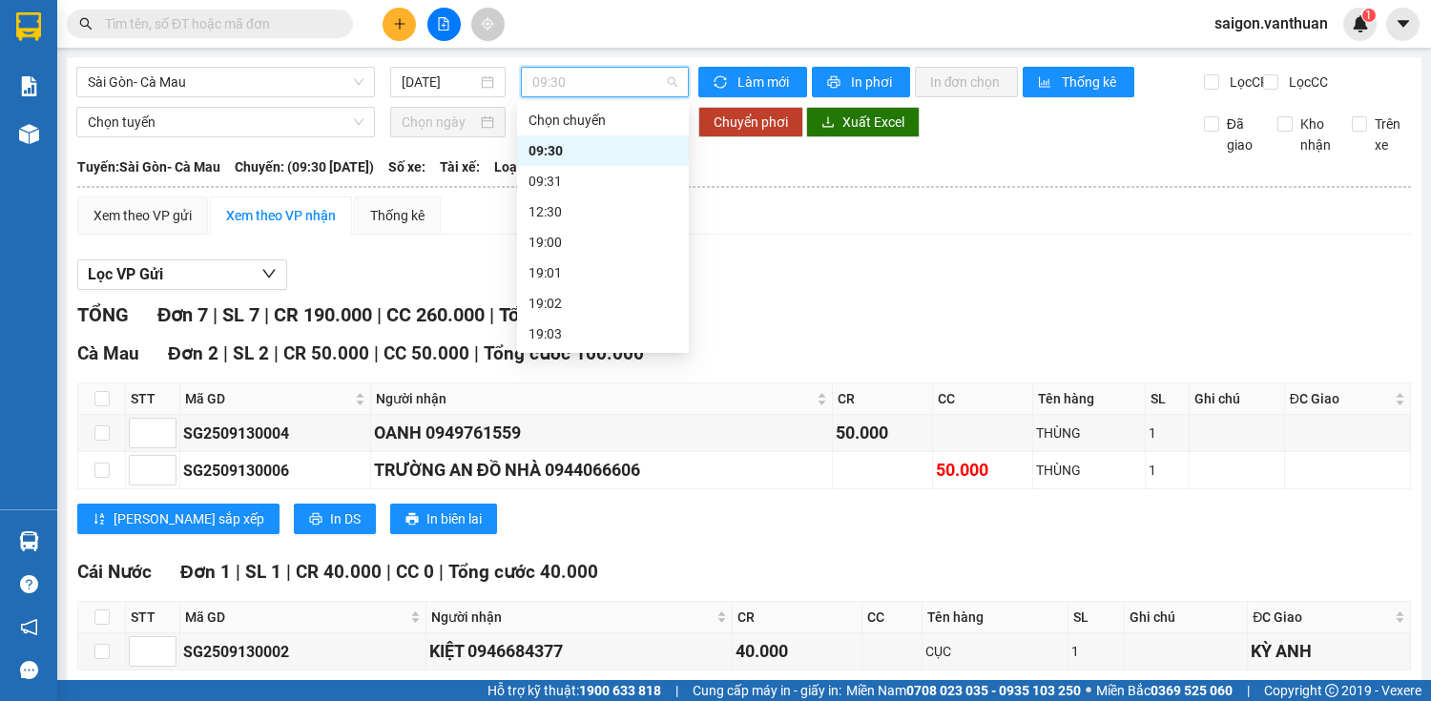
click at [615, 158] on div "09:30" at bounding box center [603, 150] width 149 height 21
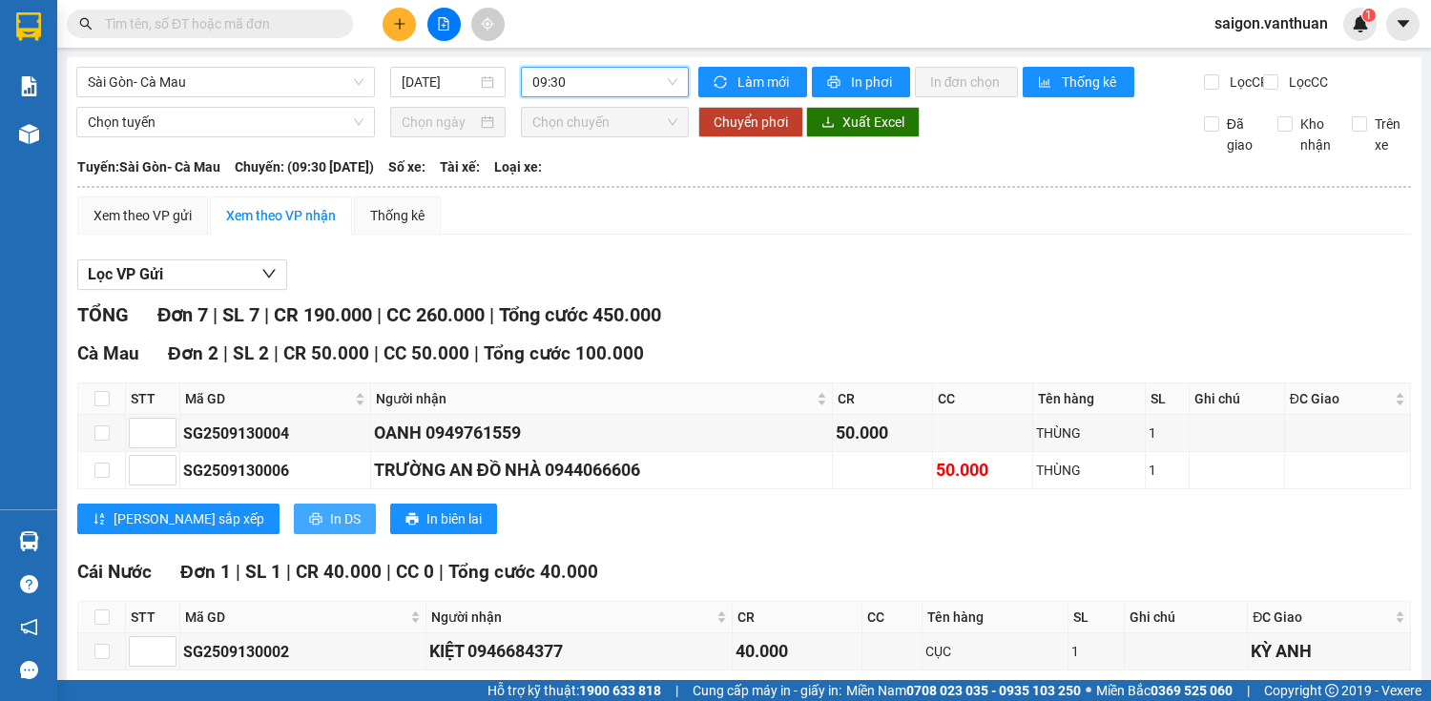
click at [294, 534] on button "In DS" at bounding box center [335, 519] width 82 height 31
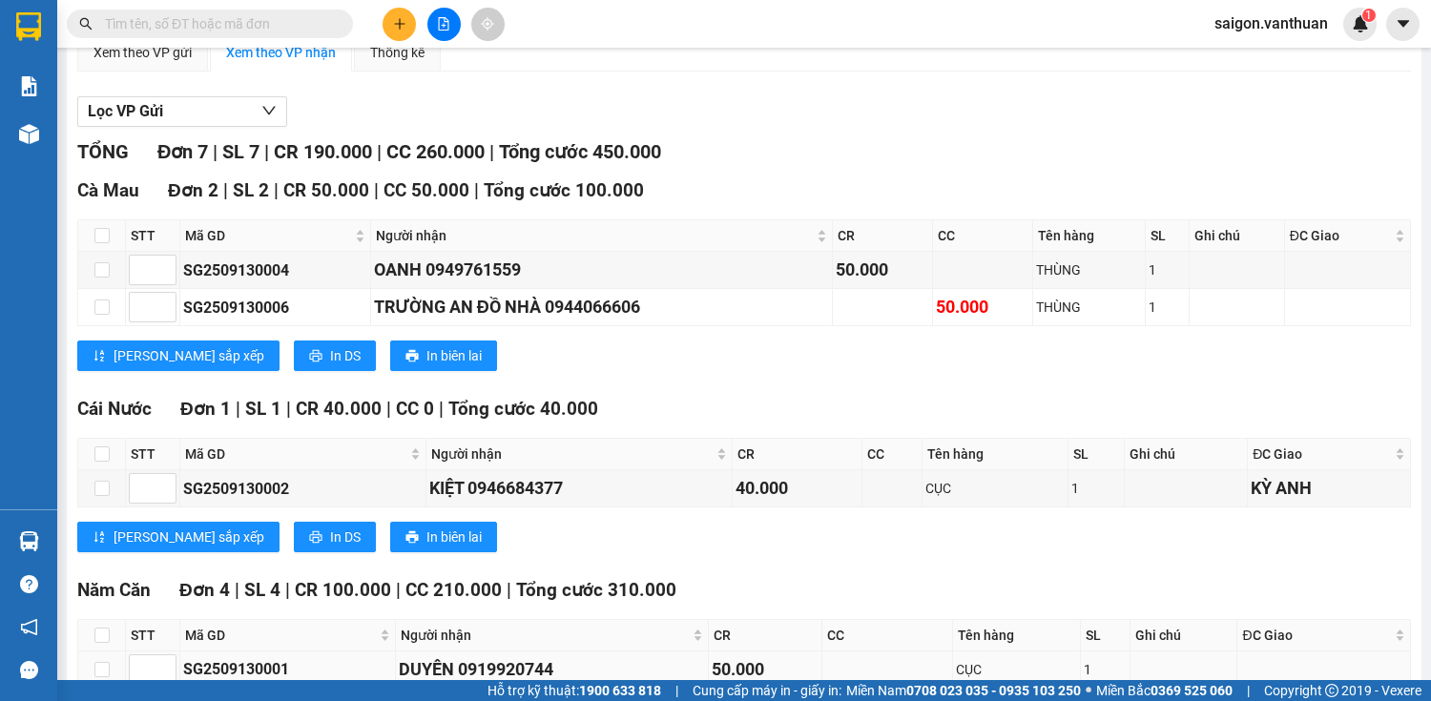
scroll to position [391, 0]
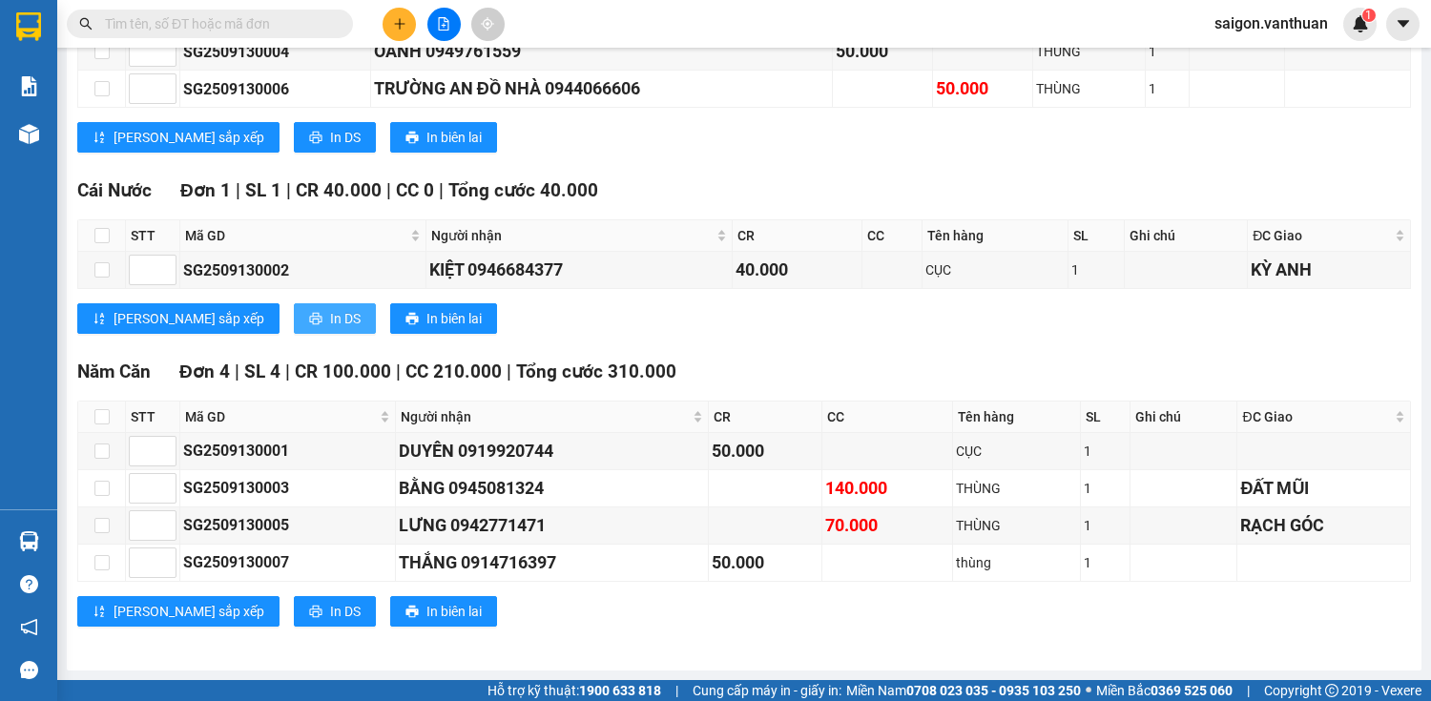
click at [294, 317] on button "In DS" at bounding box center [335, 318] width 82 height 31
click at [330, 607] on span "In DS" at bounding box center [345, 611] width 31 height 21
click at [403, 23] on icon "plus" at bounding box center [399, 23] width 13 height 13
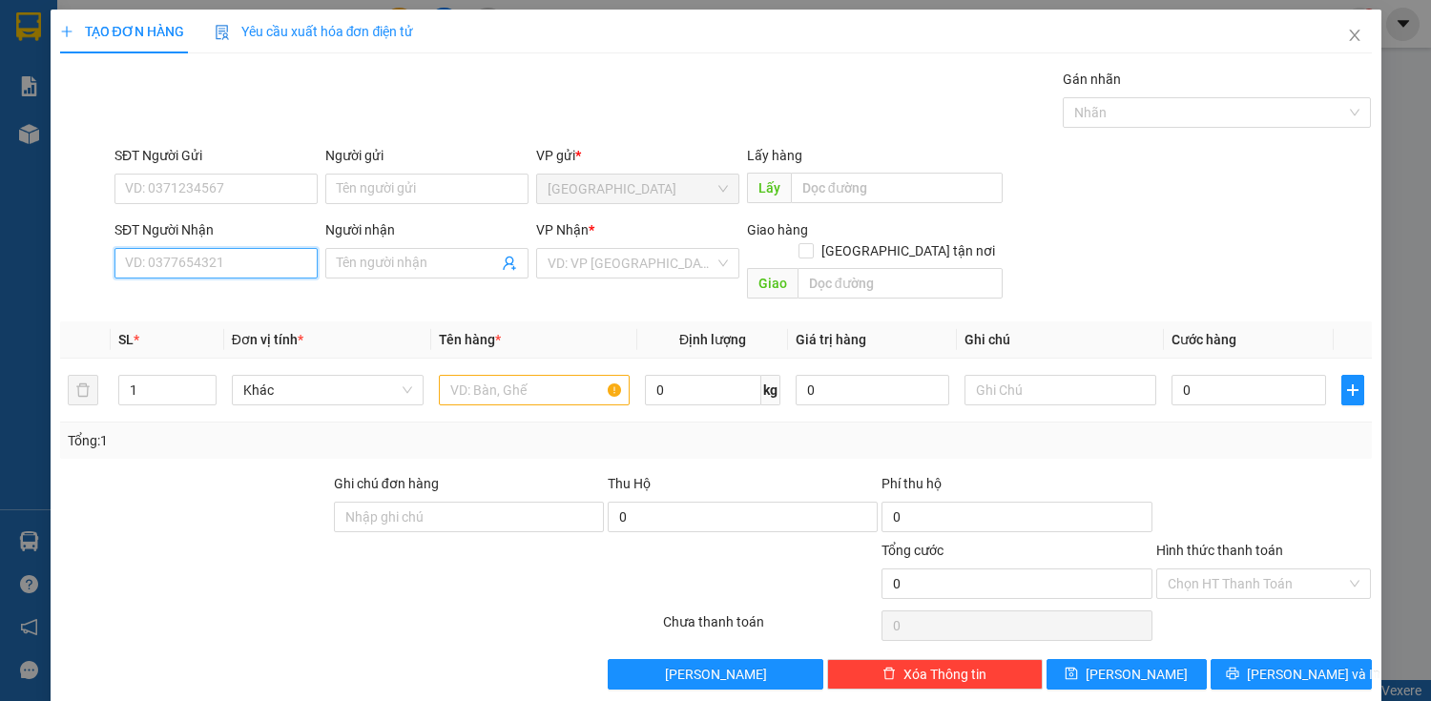
click at [230, 271] on input "SĐT Người Nhận" at bounding box center [216, 263] width 203 height 31
click at [227, 294] on div "0949175759 - KIỀU" at bounding box center [214, 300] width 178 height 21
type input "0949175759"
type input "KIỀU"
checkbox input "true"
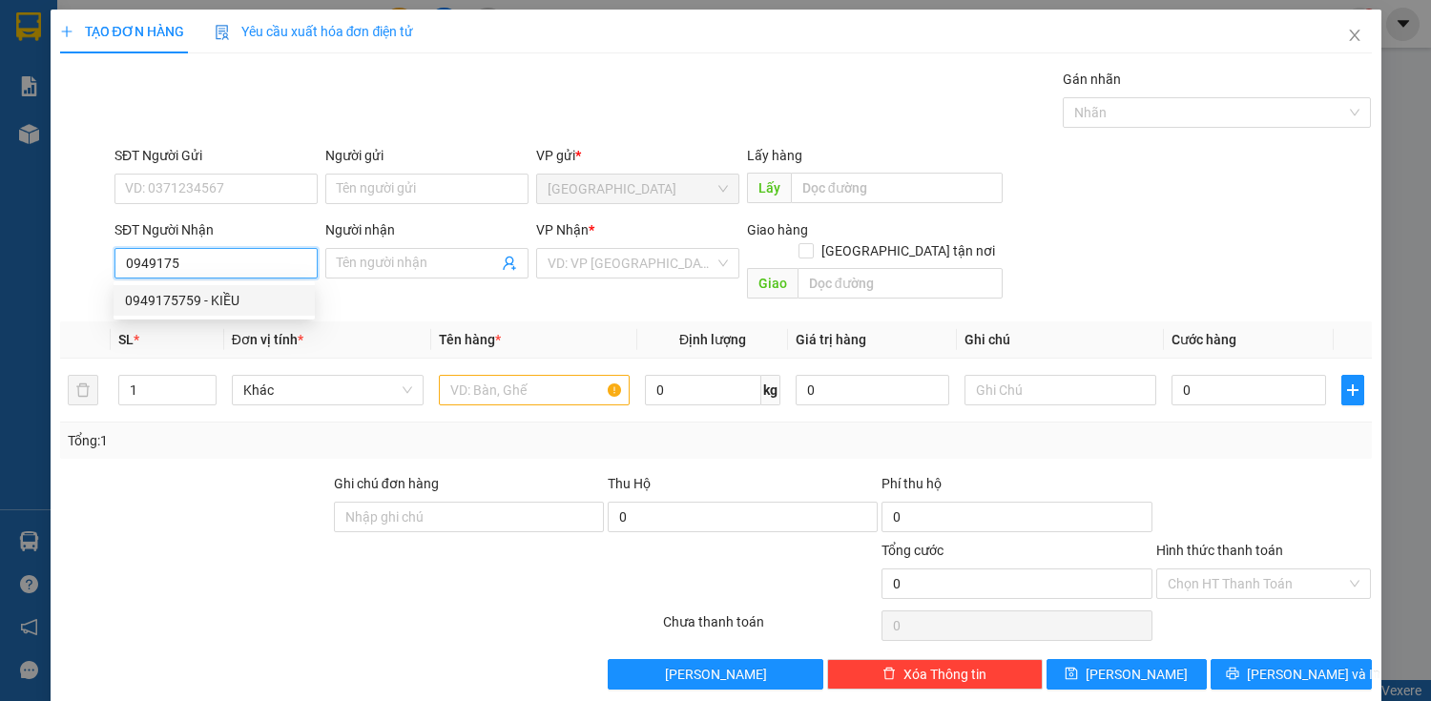
type input "[PERSON_NAME]"
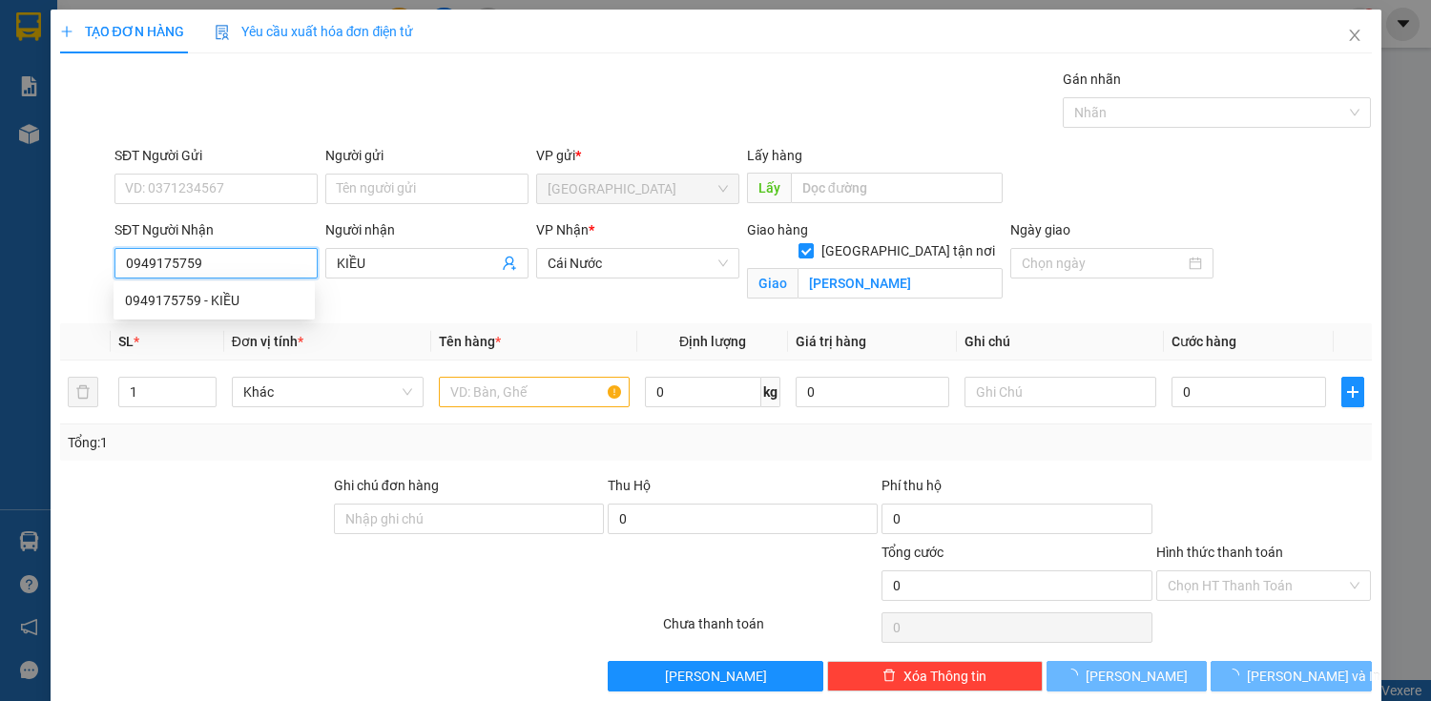
type input "70.000"
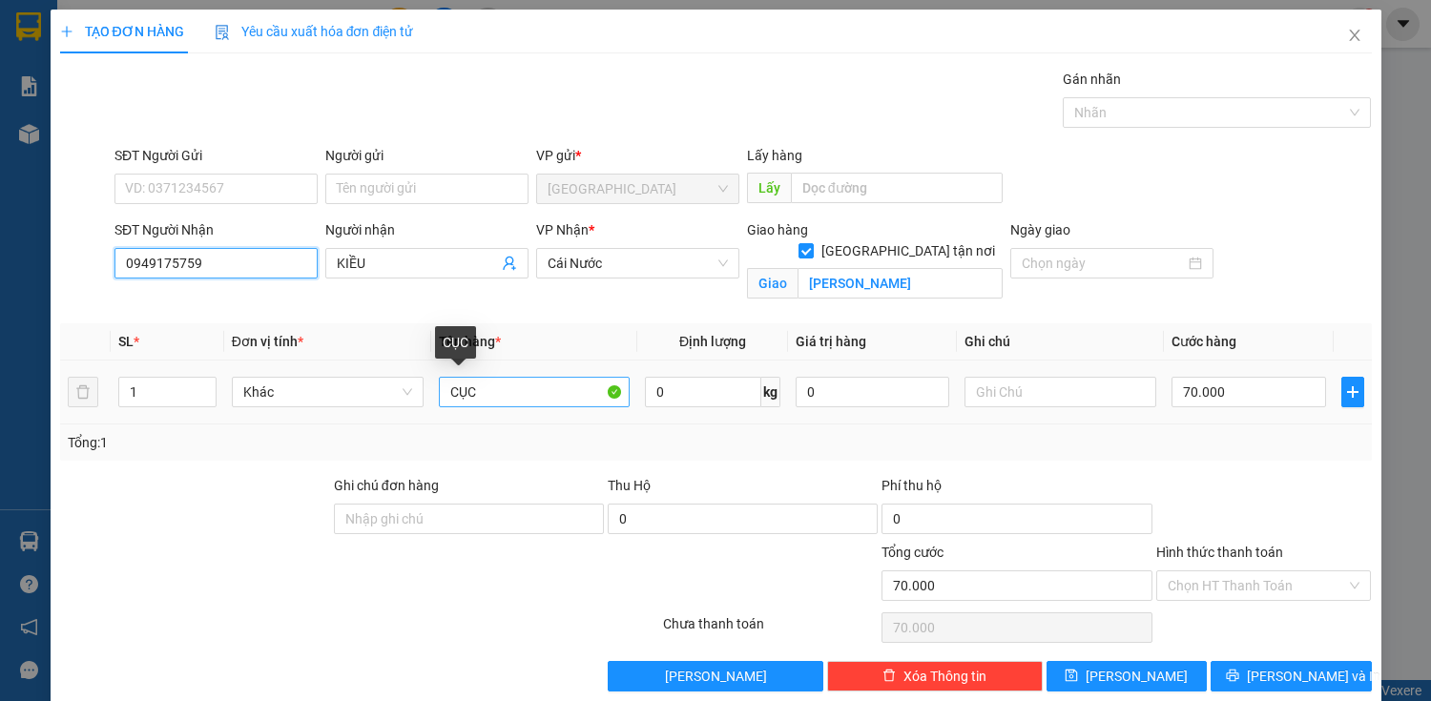
type input "0949175759"
drag, startPoint x: 484, startPoint y: 391, endPoint x: 432, endPoint y: 391, distance: 51.5
click at [432, 391] on td "CỤC" at bounding box center [534, 393] width 207 height 64
drag, startPoint x: 428, startPoint y: 397, endPoint x: 400, endPoint y: 401, distance: 28.9
click at [400, 406] on tr "1 Khác BAO 0 kg 0 70.000" at bounding box center [716, 393] width 1312 height 64
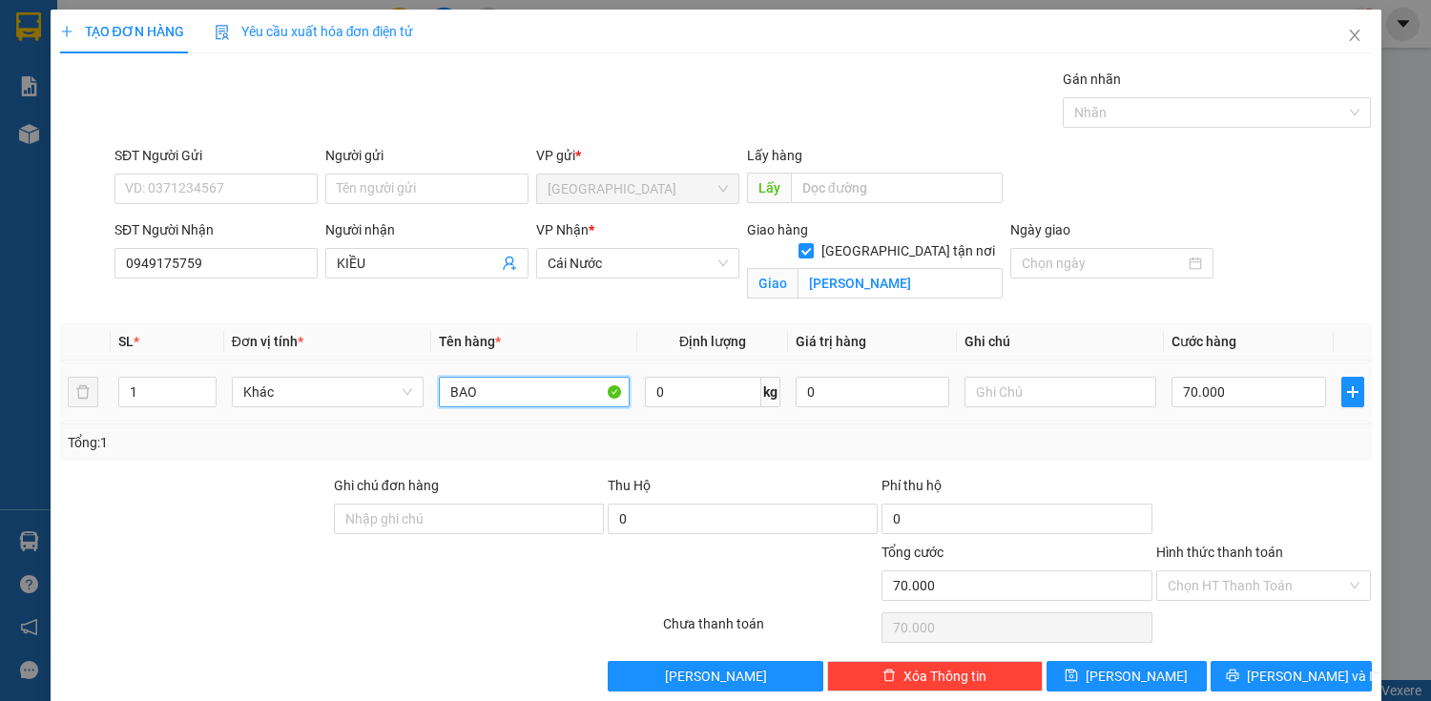
type input "C"
type input "BAO"
click at [1256, 672] on button "[PERSON_NAME] và In" at bounding box center [1291, 676] width 160 height 31
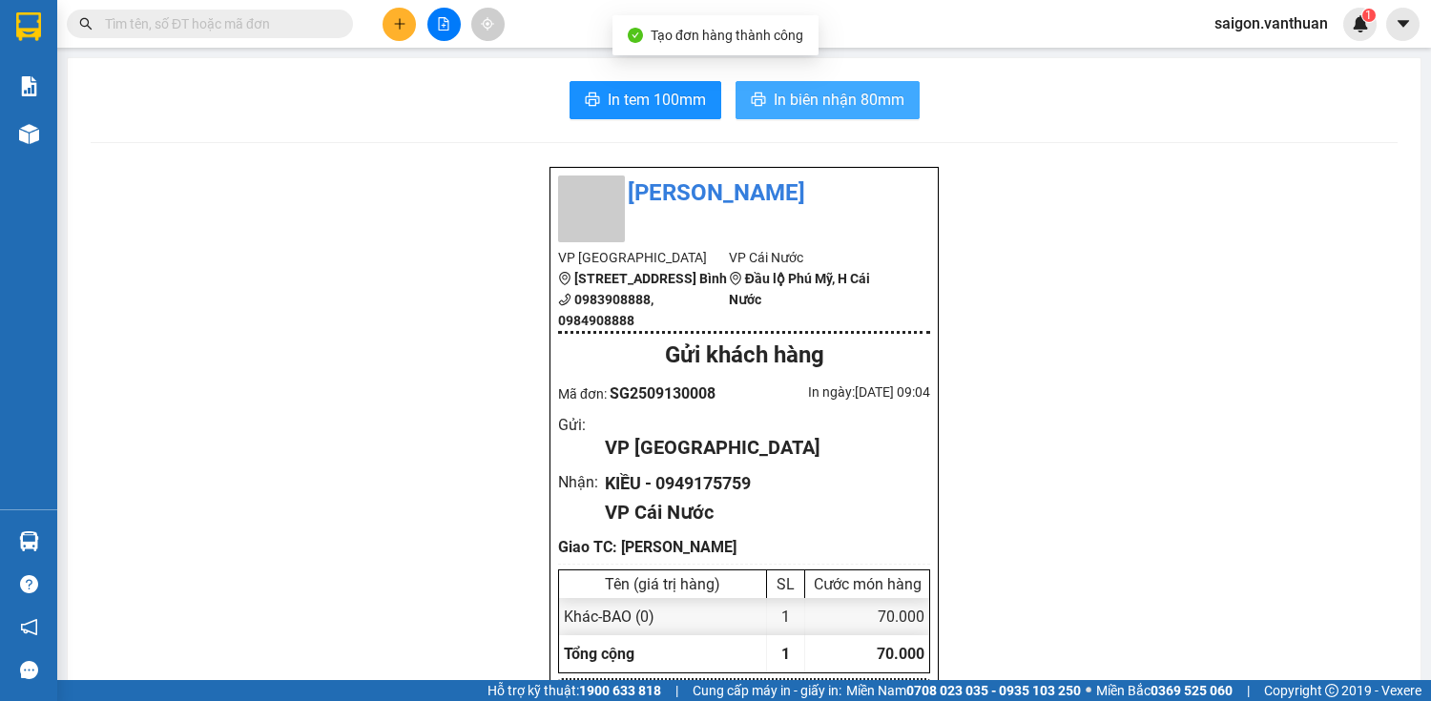
click at [785, 94] on span "In biên nhận 80mm" at bounding box center [839, 100] width 131 height 24
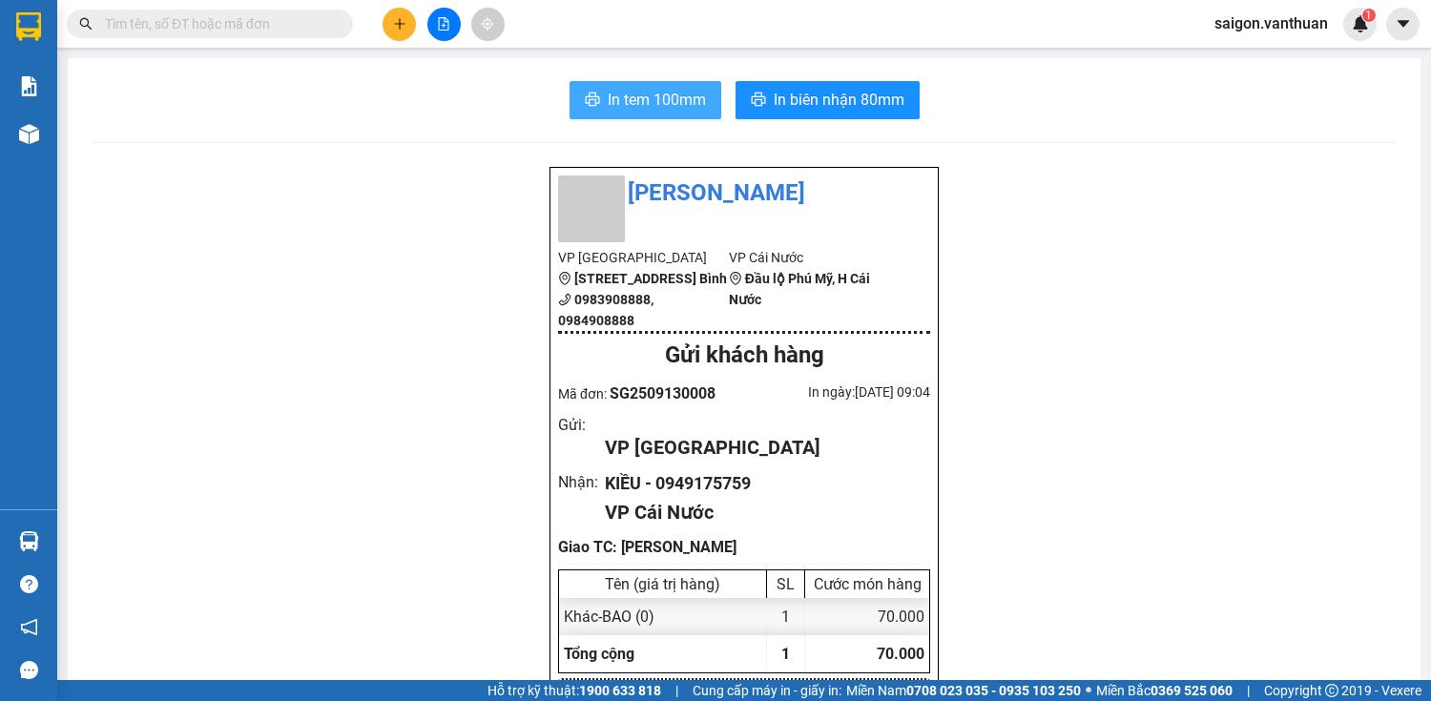
click at [647, 103] on span "In tem 100mm" at bounding box center [657, 100] width 98 height 24
click at [393, 17] on icon "plus" at bounding box center [399, 23] width 13 height 13
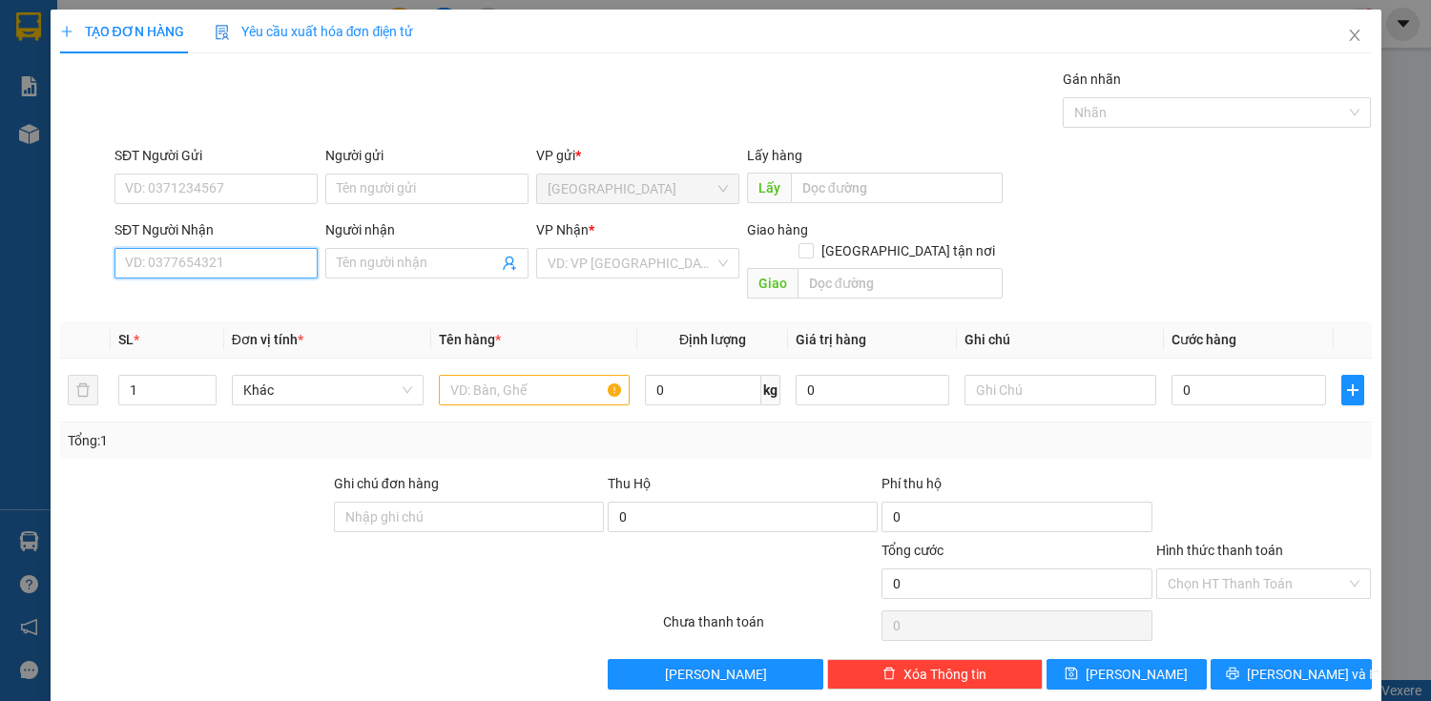
click at [263, 263] on input "SĐT Người Nhận" at bounding box center [216, 263] width 203 height 31
type input "098490"
drag, startPoint x: 194, startPoint y: 261, endPoint x: 101, endPoint y: 257, distance: 92.7
click at [102, 259] on div "SĐT Người Nhận 098490 Người nhận Tên người nhận VP Nhận * VD: VP [GEOGRAPHIC_DA…" at bounding box center [716, 263] width 1316 height 88
